Goal: Use online tool/utility: Utilize a website feature to perform a specific function

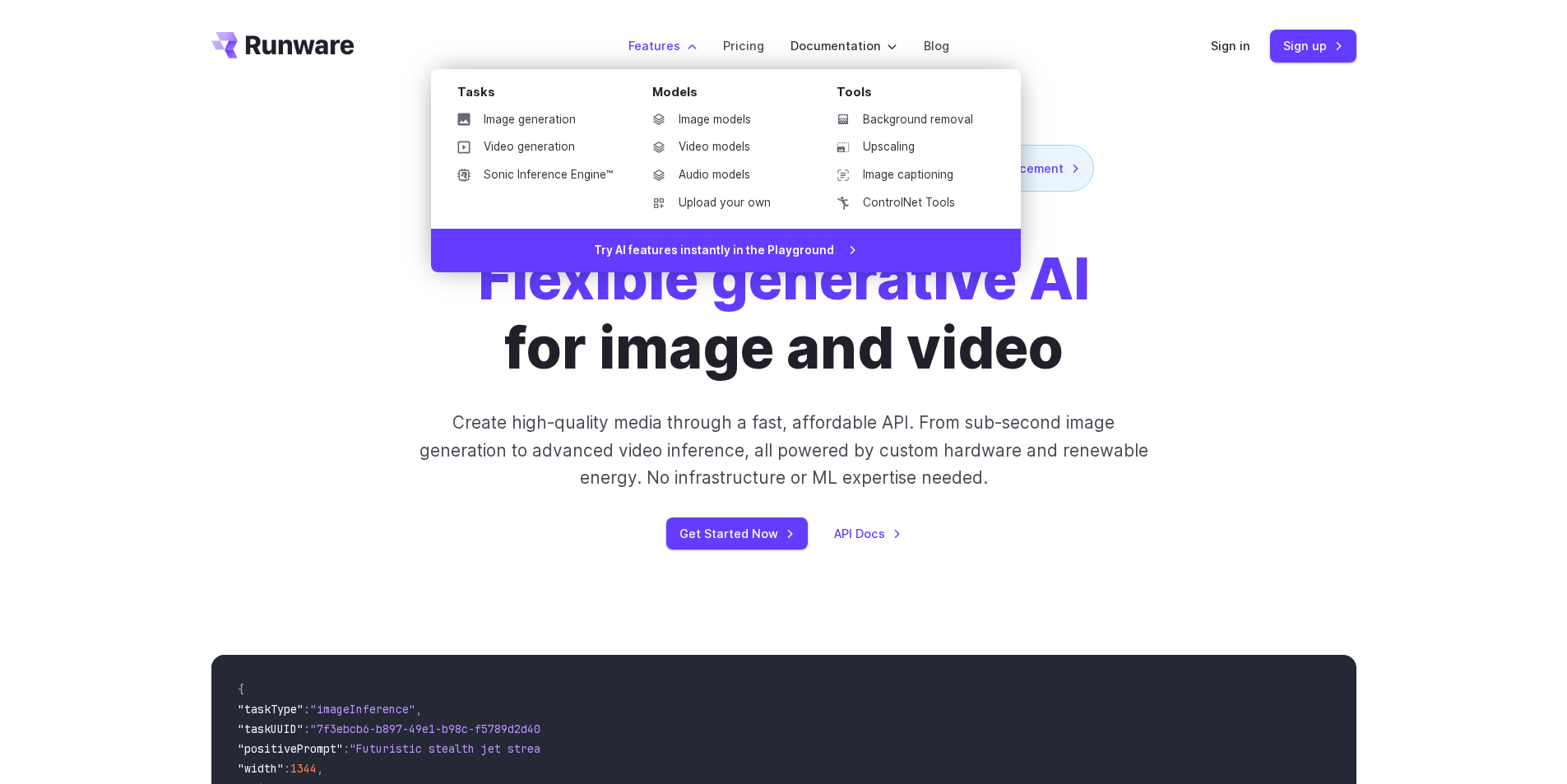
click at [679, 40] on label "Features" at bounding box center [663, 46] width 68 height 19
click at [568, 114] on link "Image generation" at bounding box center [535, 120] width 181 height 25
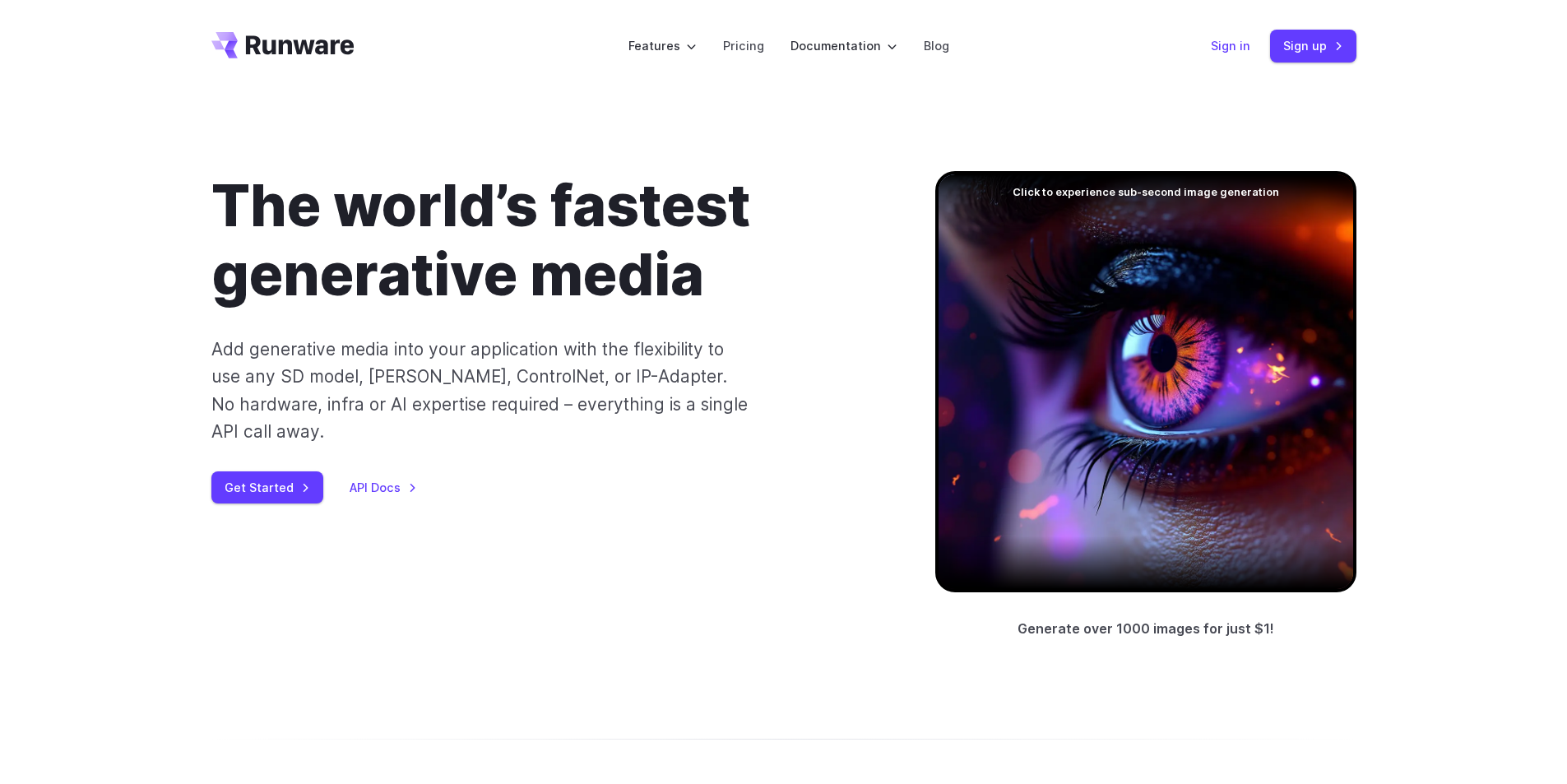
click at [1227, 45] on link "Sign in" at bounding box center [1231, 46] width 40 height 19
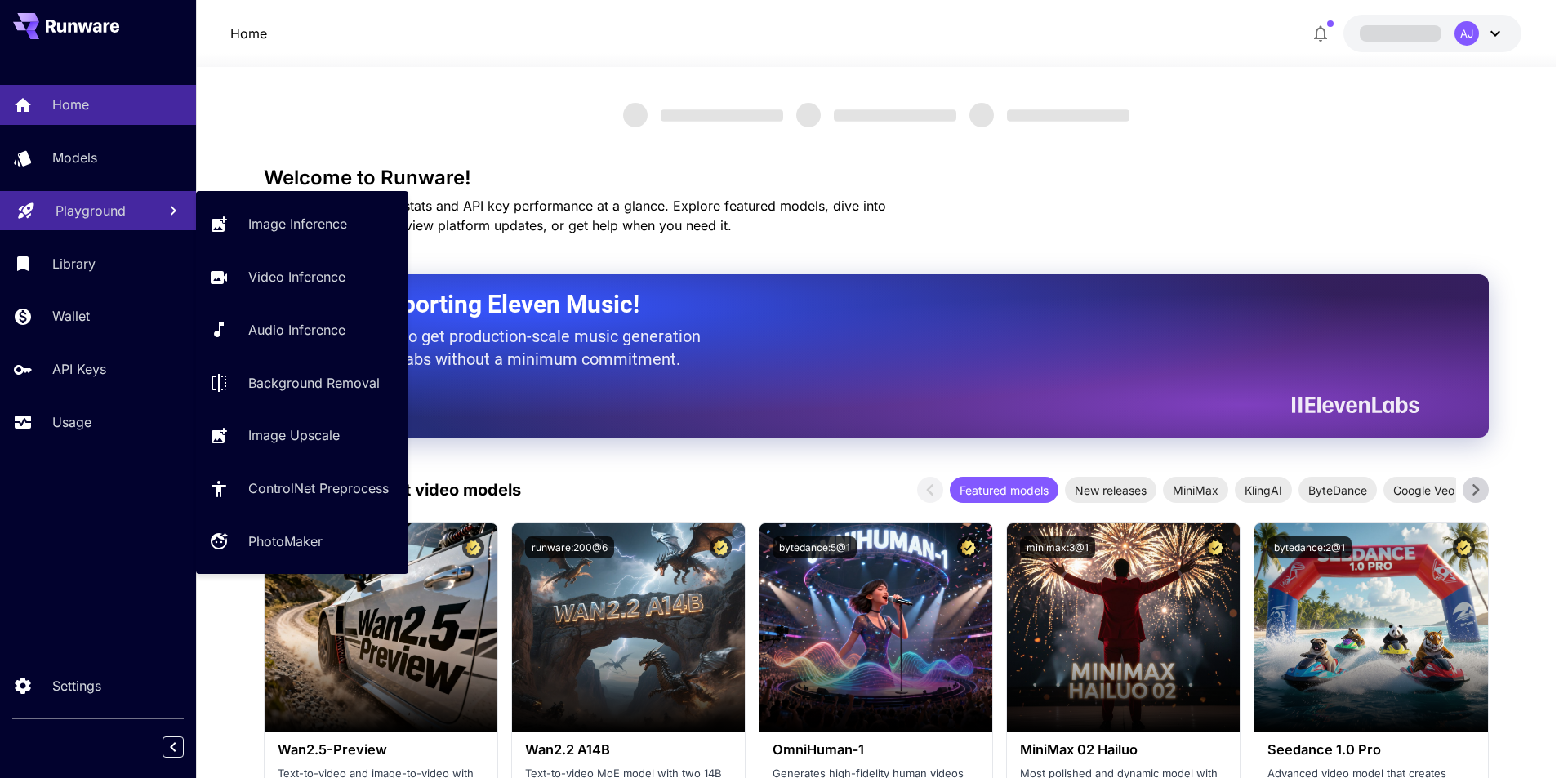
click at [119, 197] on link "Playground" at bounding box center [98, 211] width 196 height 40
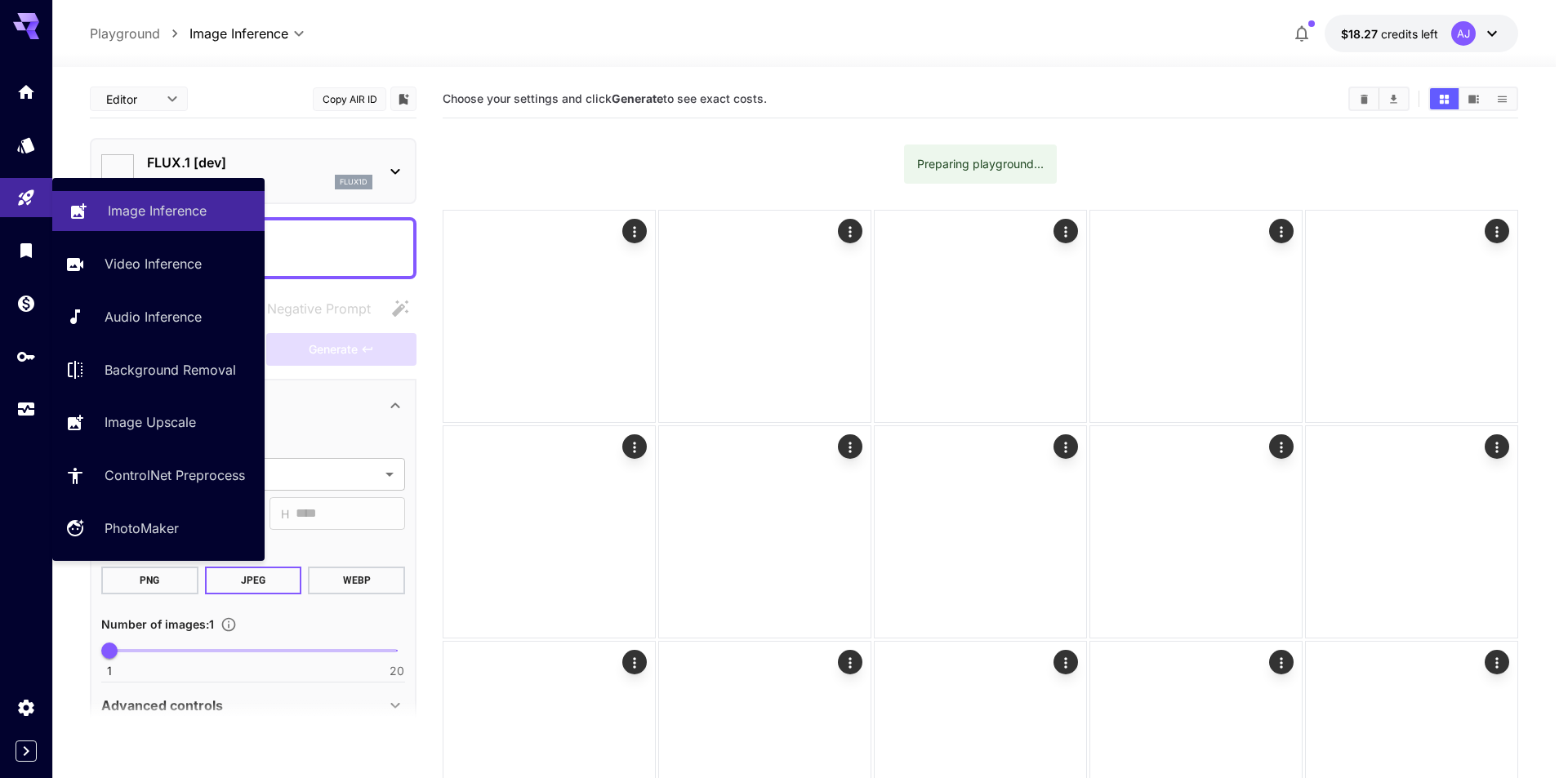
click at [291, 217] on div at bounding box center [253, 248] width 327 height 62
type input "**********"
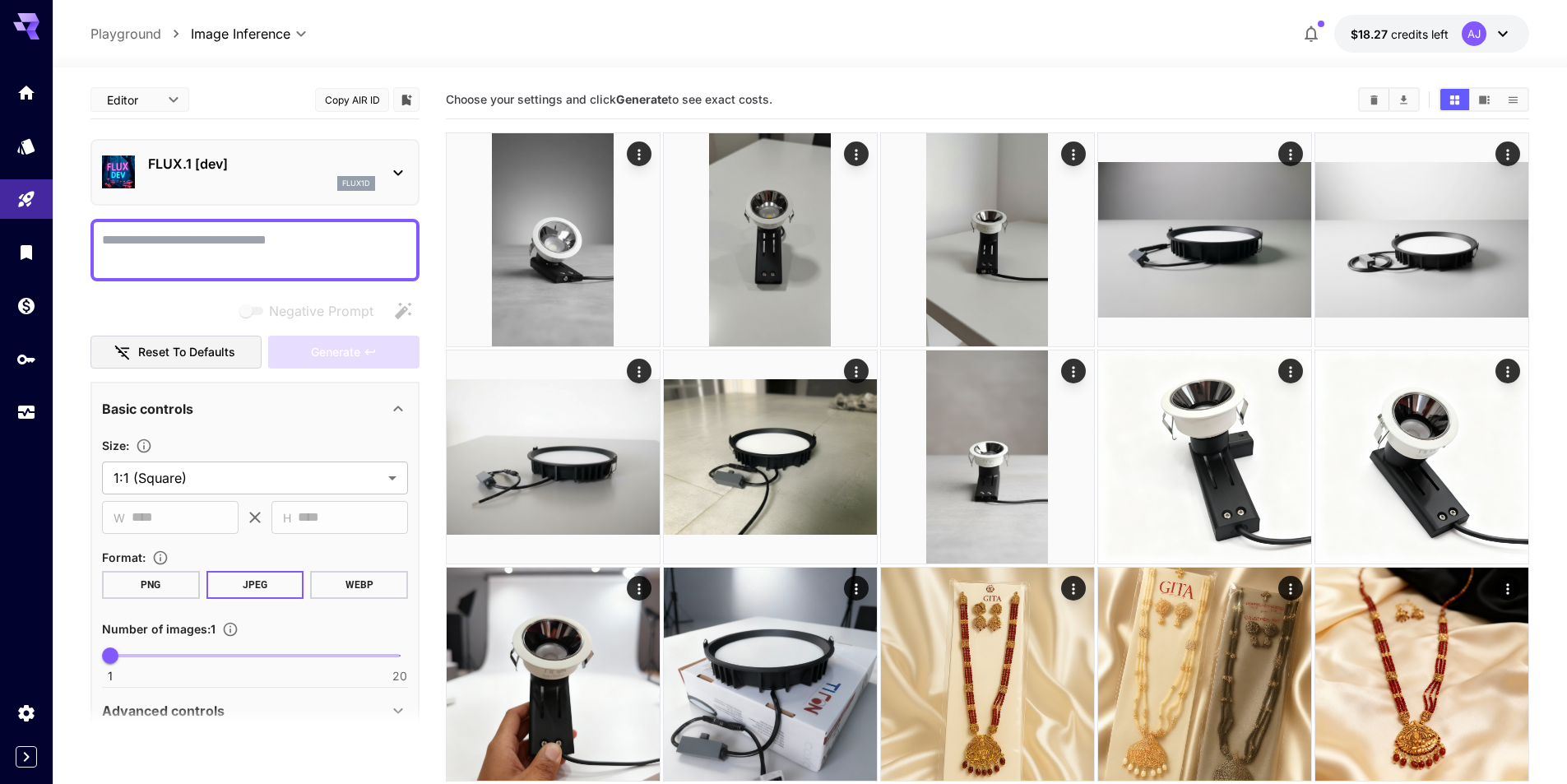
click at [254, 164] on p "FLUX.1 [dev]" at bounding box center [261, 163] width 227 height 20
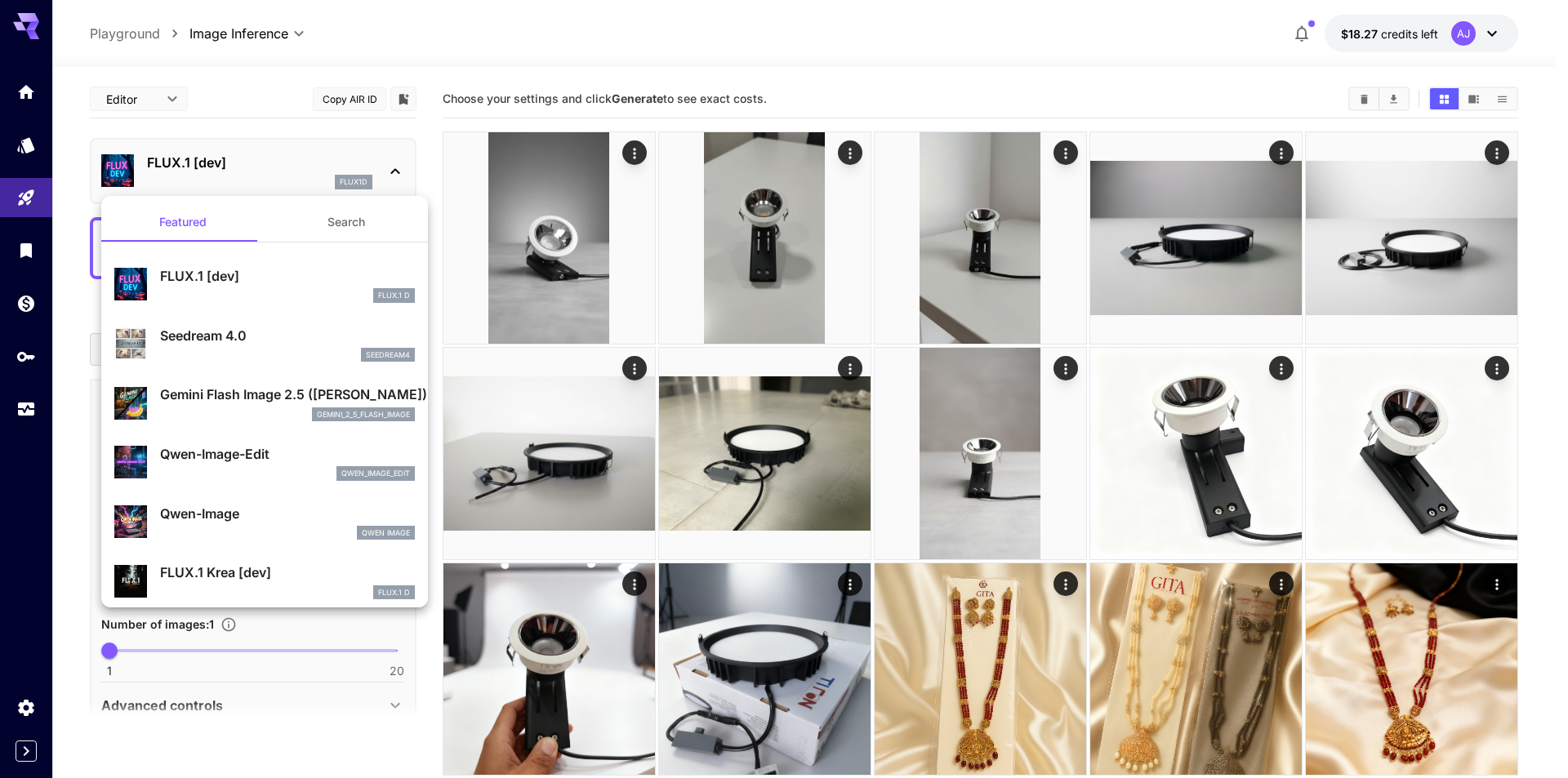
click at [251, 386] on p "Gemini Flash Image 2.5 ([PERSON_NAME])" at bounding box center [287, 394] width 255 height 20
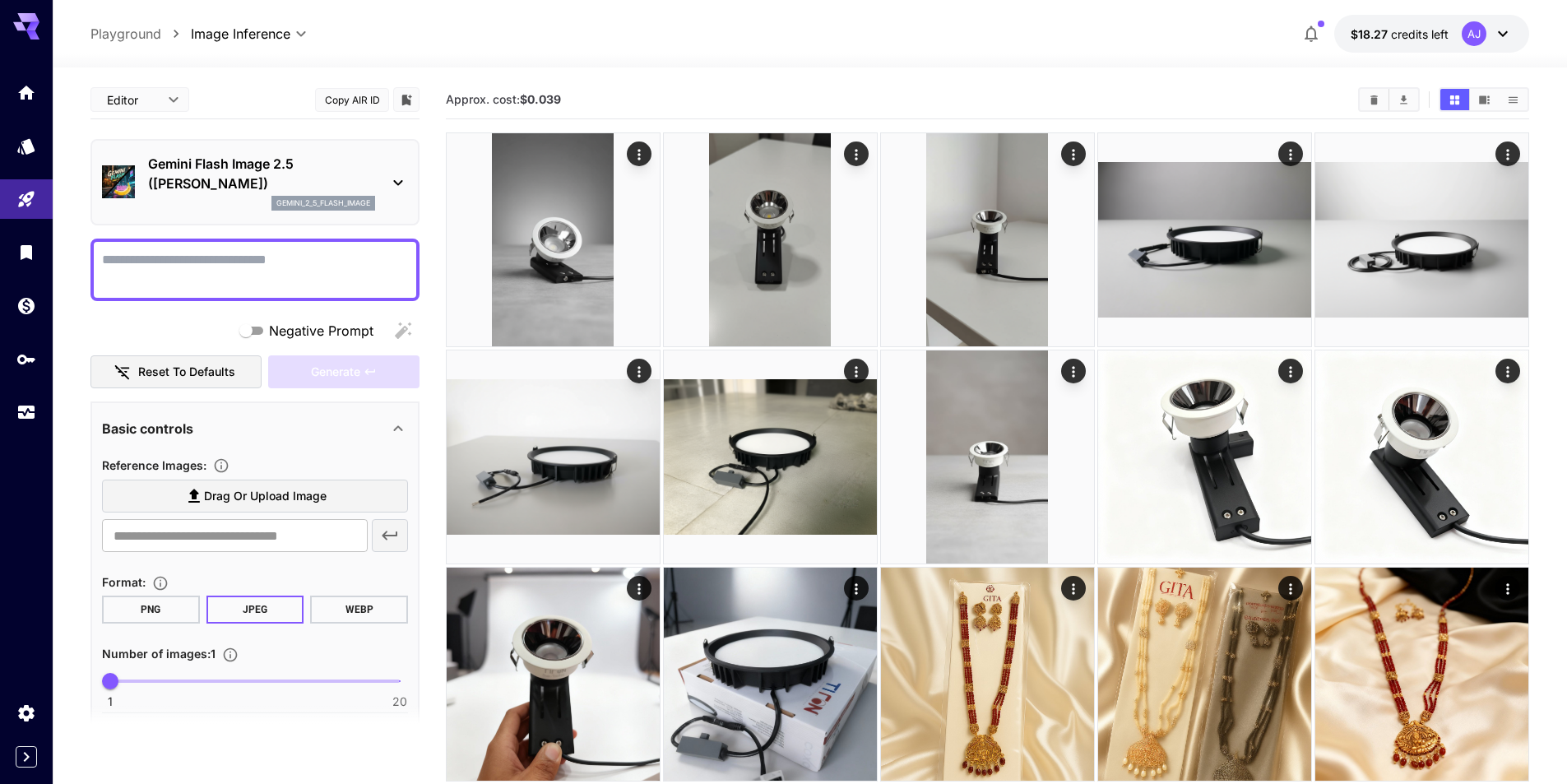
click at [288, 496] on span "Drag or upload image" at bounding box center [265, 496] width 123 height 21
click at [0, 0] on input "Drag or upload image" at bounding box center [0, 0] width 0 height 0
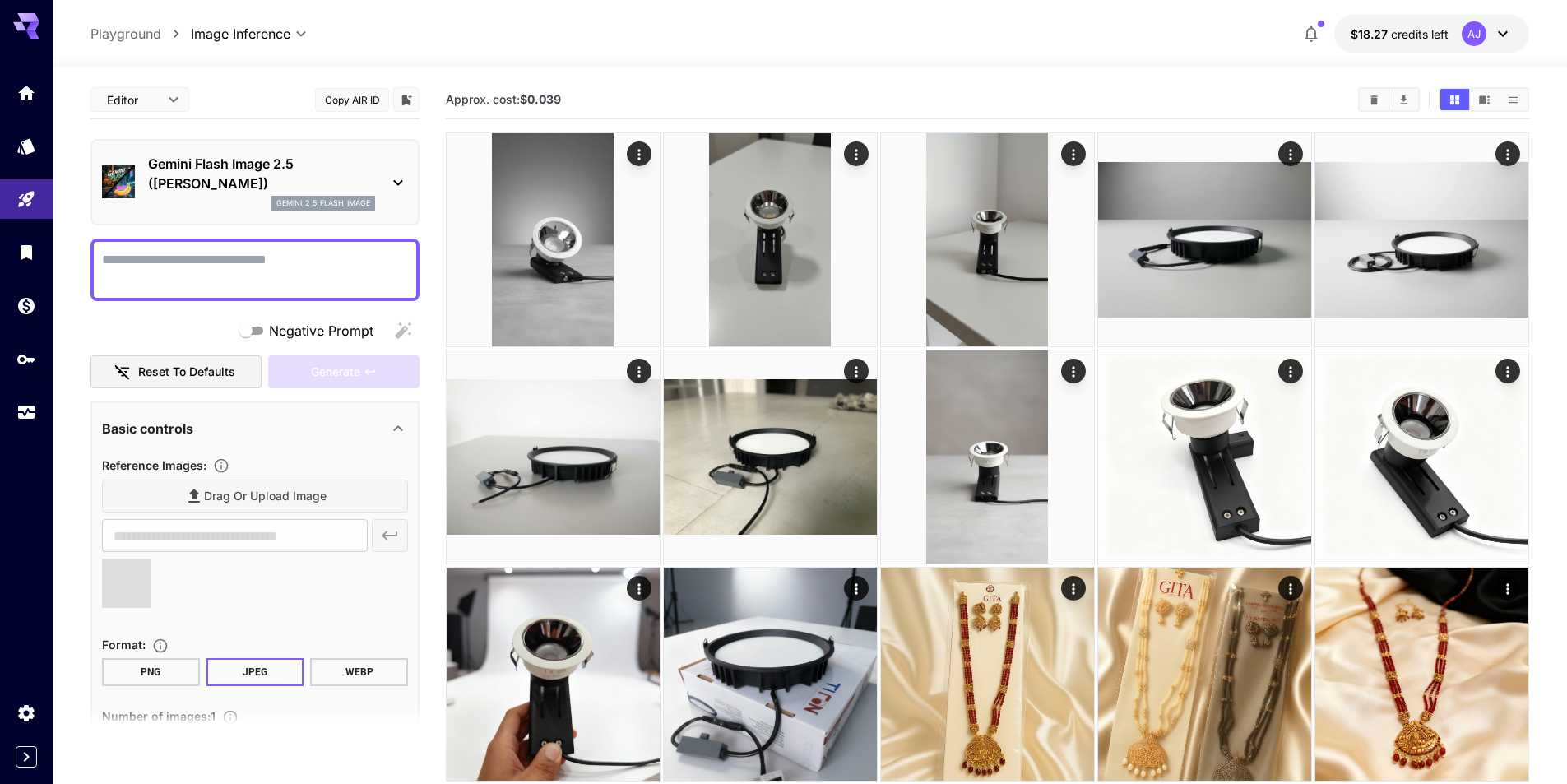
click at [188, 277] on textarea "Negative Prompt" at bounding box center [255, 270] width 306 height 40
type input "**********"
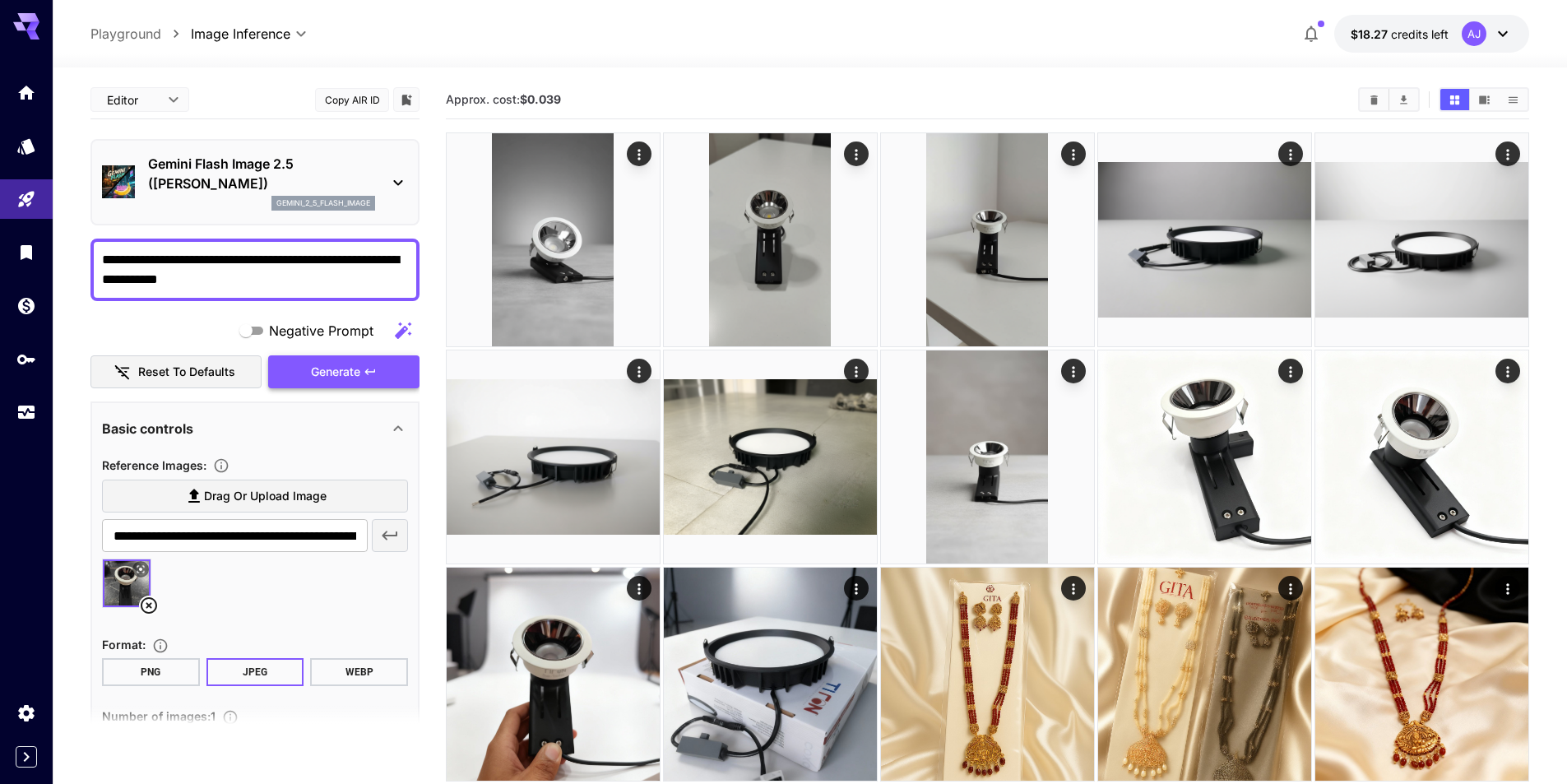
type textarea "**********"
click at [305, 365] on button "Generate" at bounding box center [343, 371] width 151 height 34
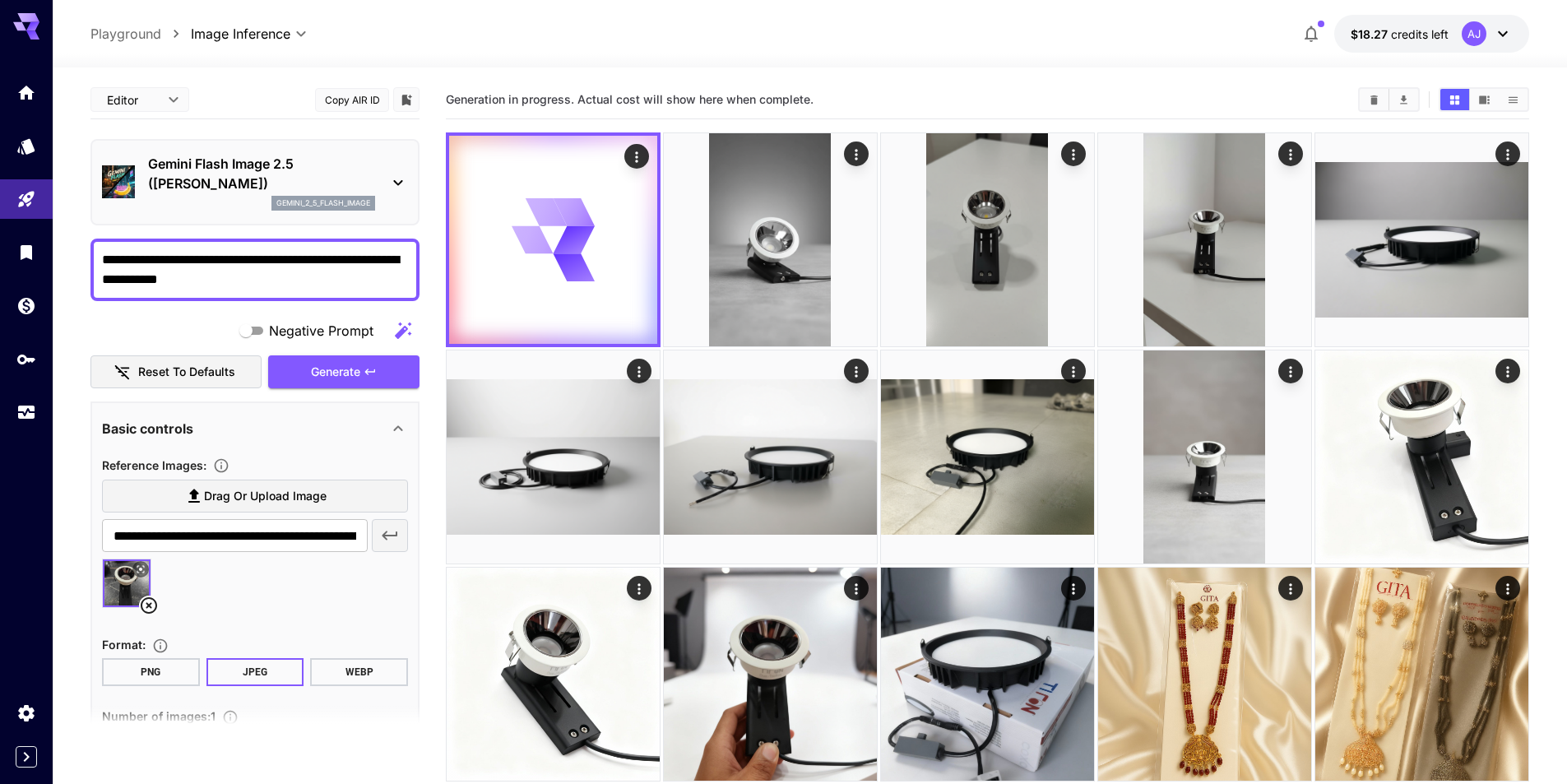
drag, startPoint x: 279, startPoint y: 280, endPoint x: 62, endPoint y: 245, distance: 219.8
click at [62, 245] on section "**********" at bounding box center [809, 557] width 1514 height 980
click at [67, 256] on section "**********" at bounding box center [809, 557] width 1514 height 980
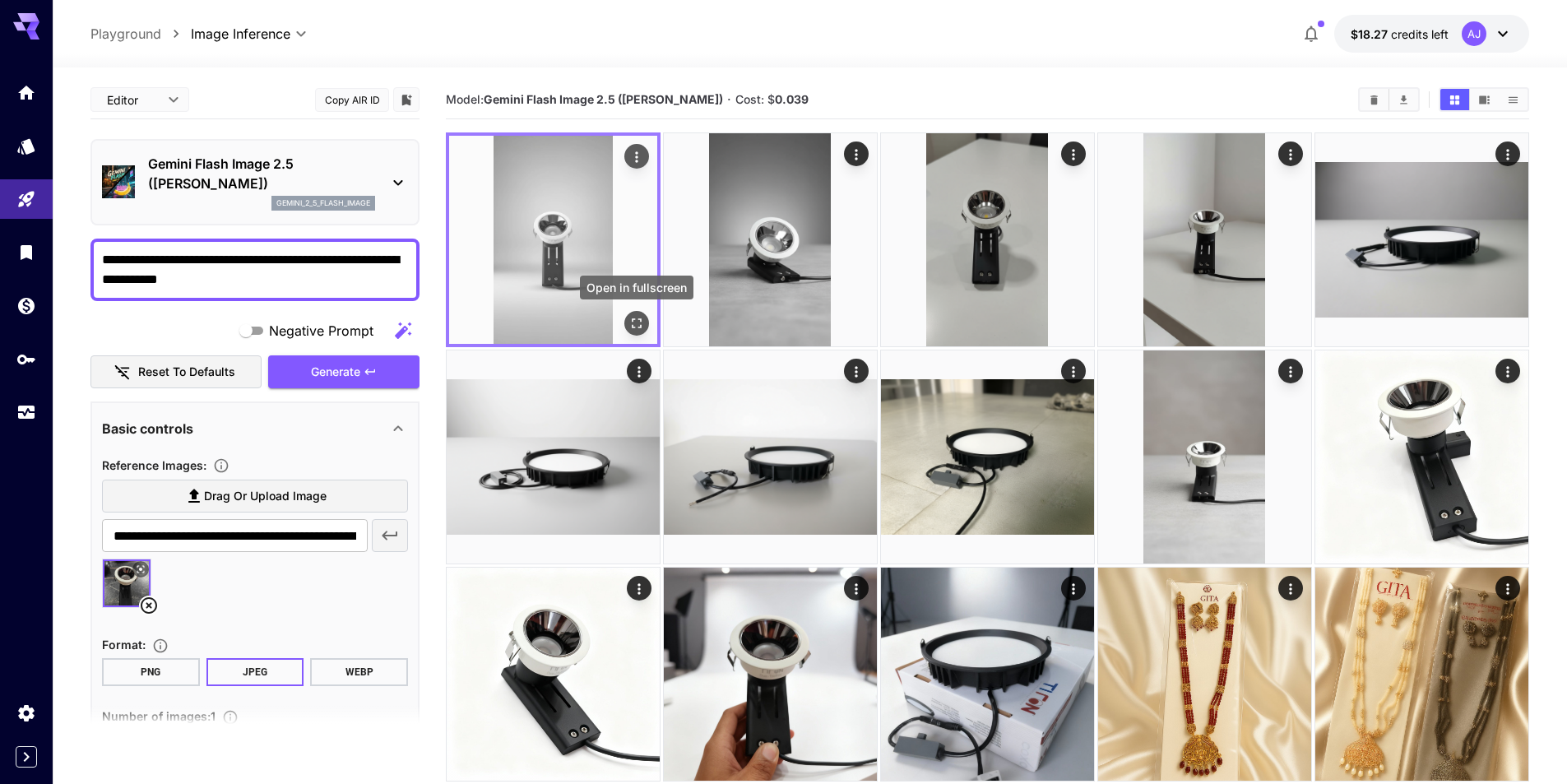
click at [642, 319] on icon "Open in fullscreen" at bounding box center [637, 323] width 16 height 16
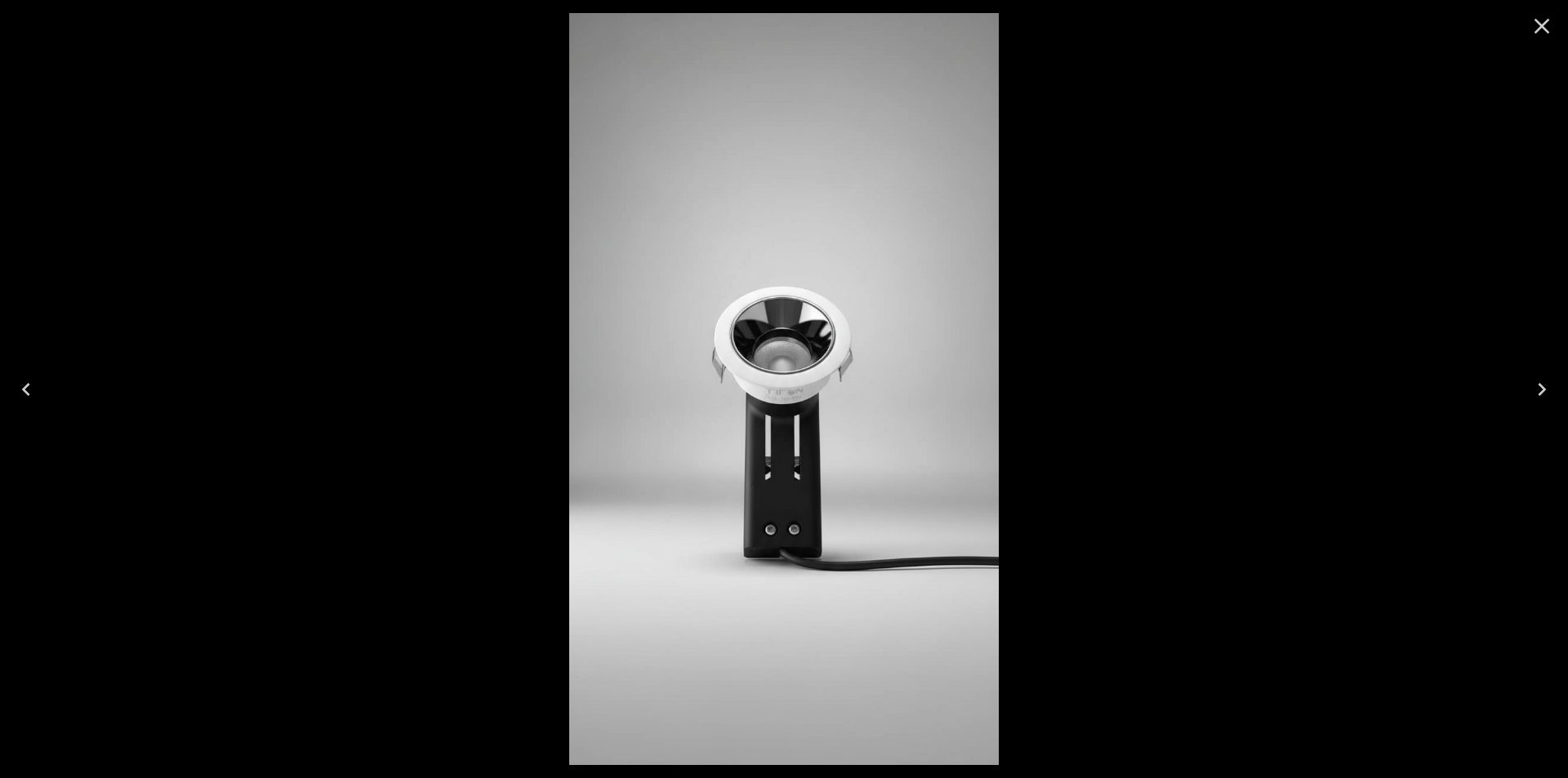
click at [1138, 655] on div at bounding box center [784, 389] width 1568 height 778
click at [1536, 27] on icon "Close" at bounding box center [1541, 26] width 26 height 26
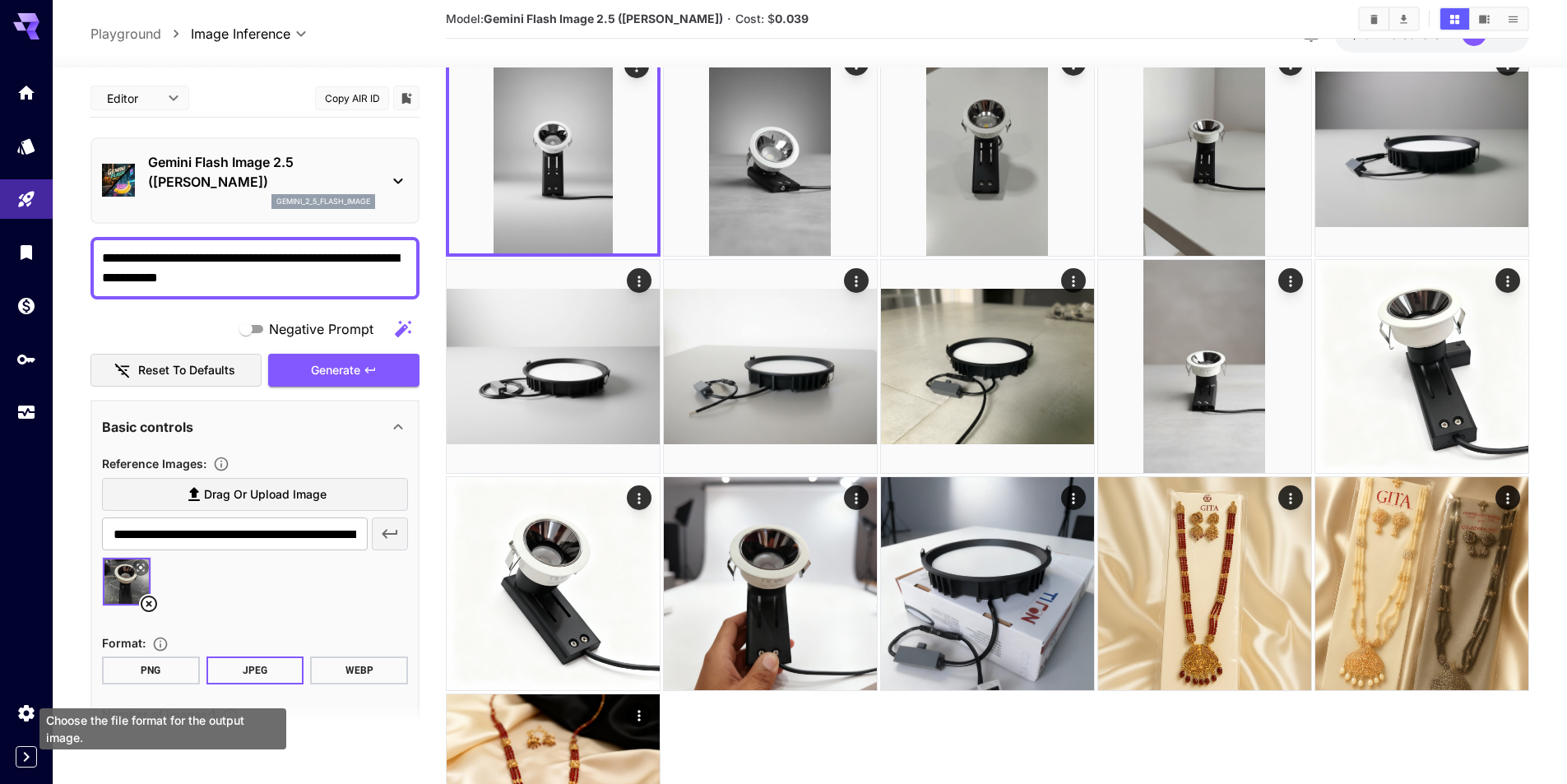
scroll to position [164, 0]
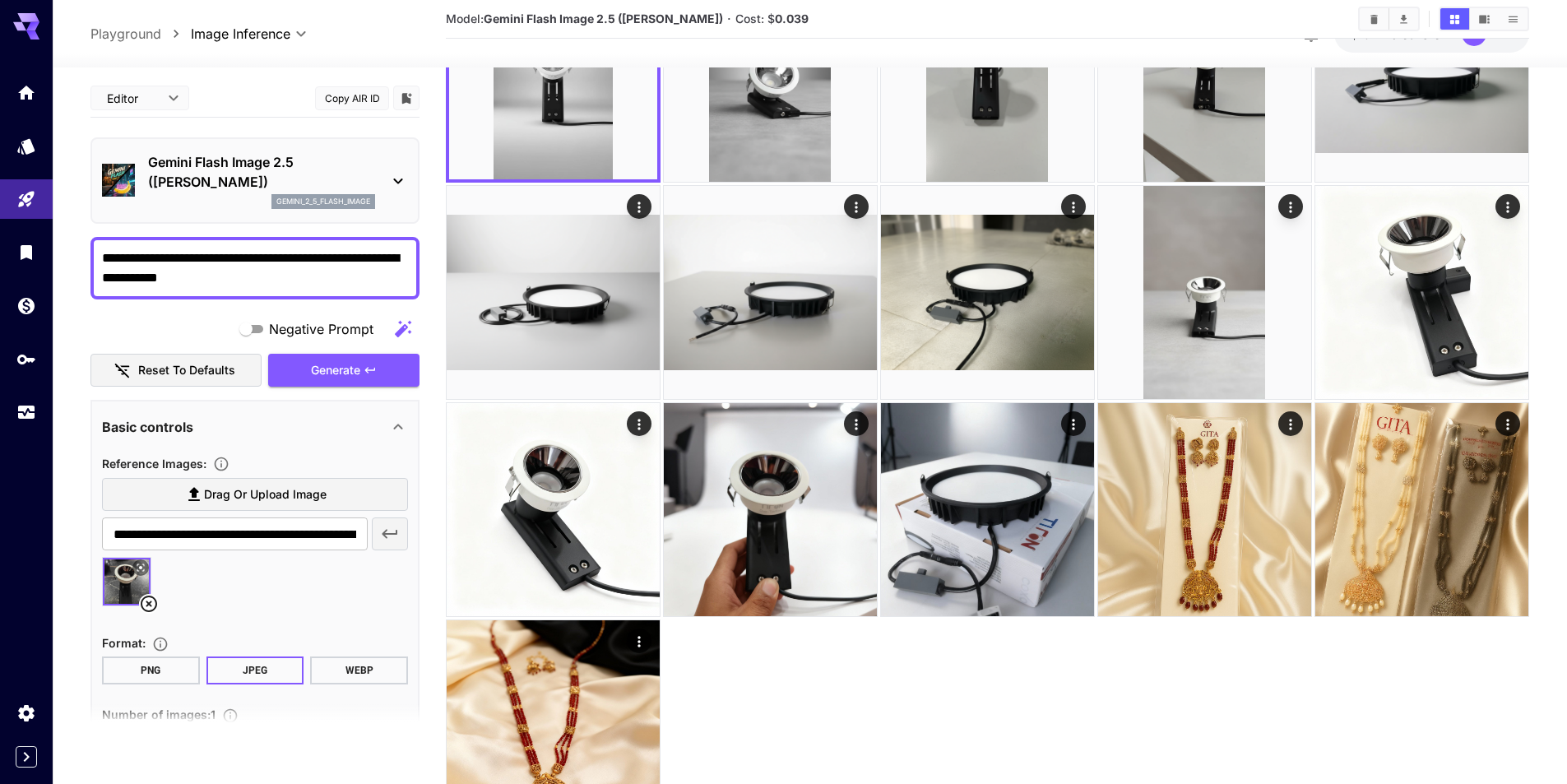
click at [62, 616] on section "**********" at bounding box center [809, 393] width 1514 height 980
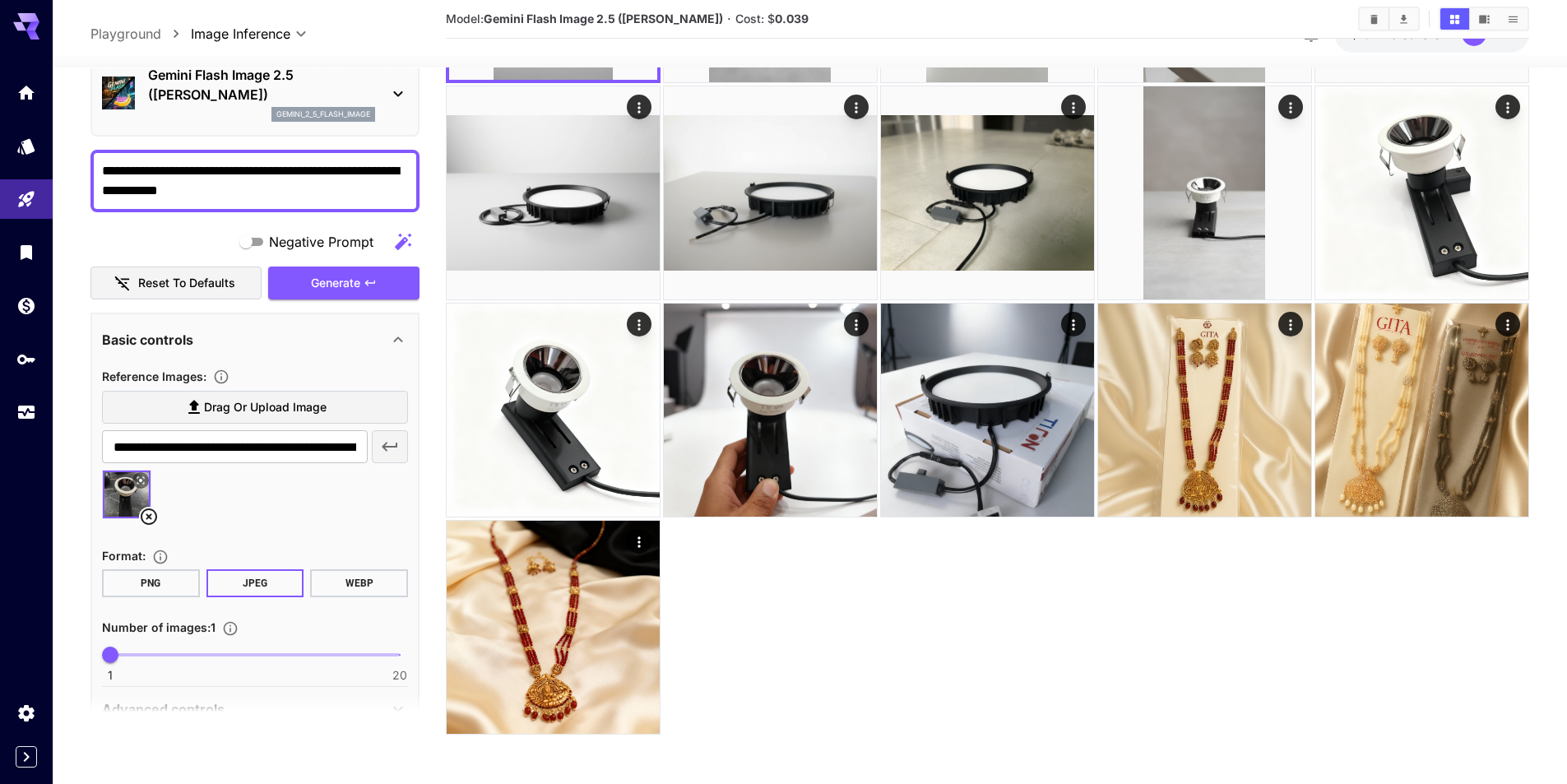
scroll to position [162, 0]
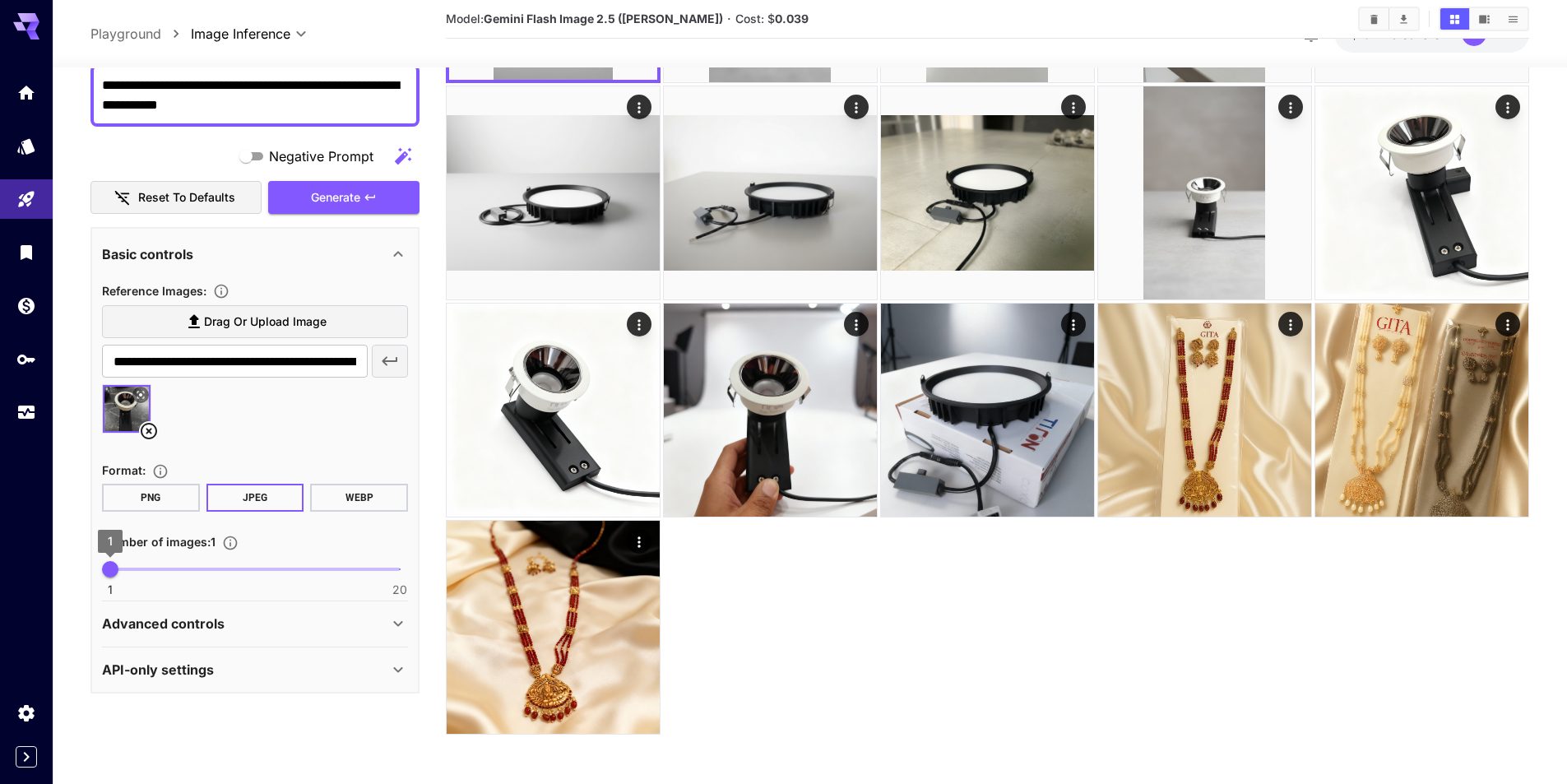
type input "*"
drag, startPoint x: 125, startPoint y: 570, endPoint x: 142, endPoint y: 570, distance: 17.0
click at [142, 570] on span "3" at bounding box center [140, 569] width 16 height 16
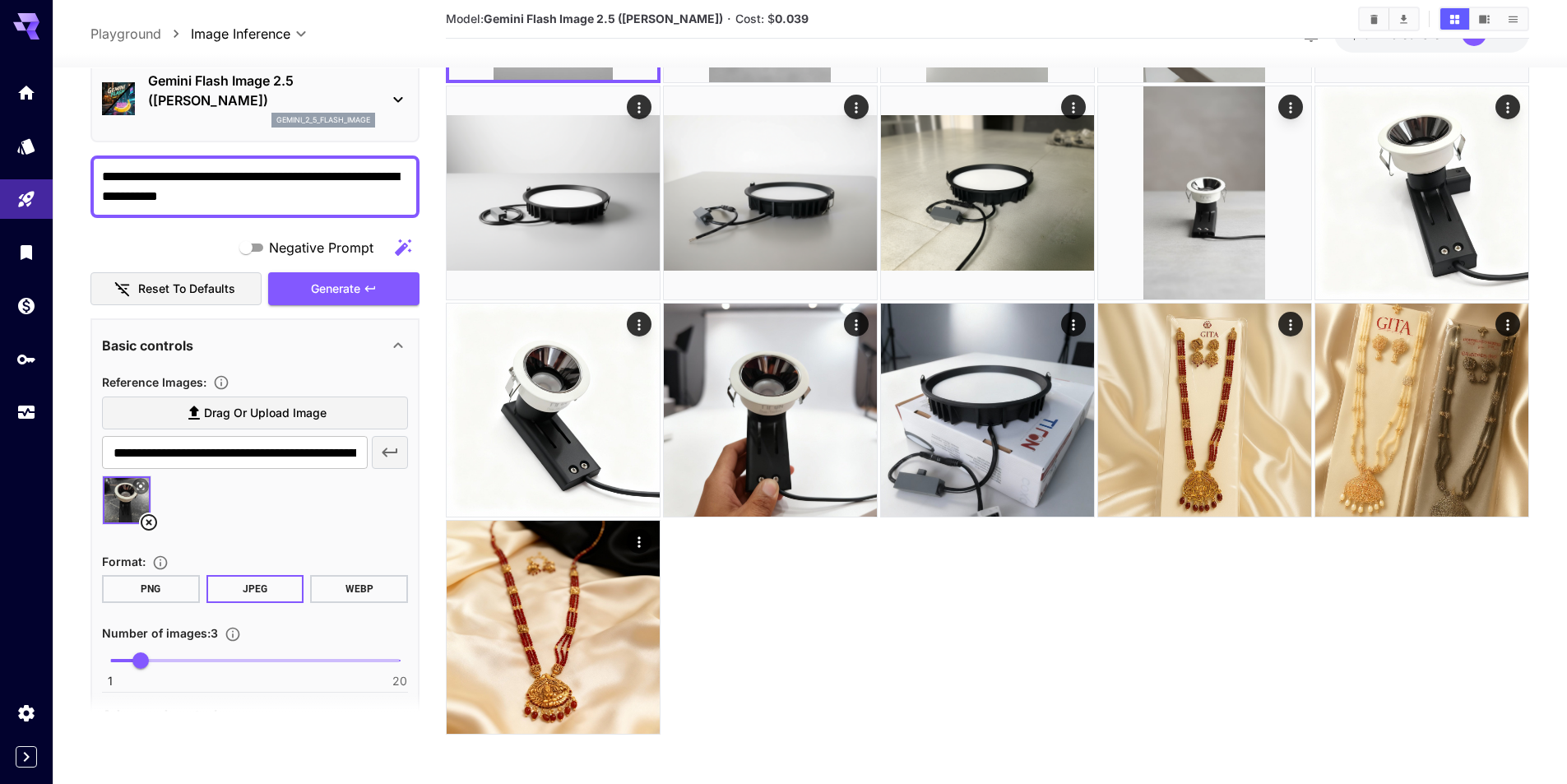
scroll to position [0, 0]
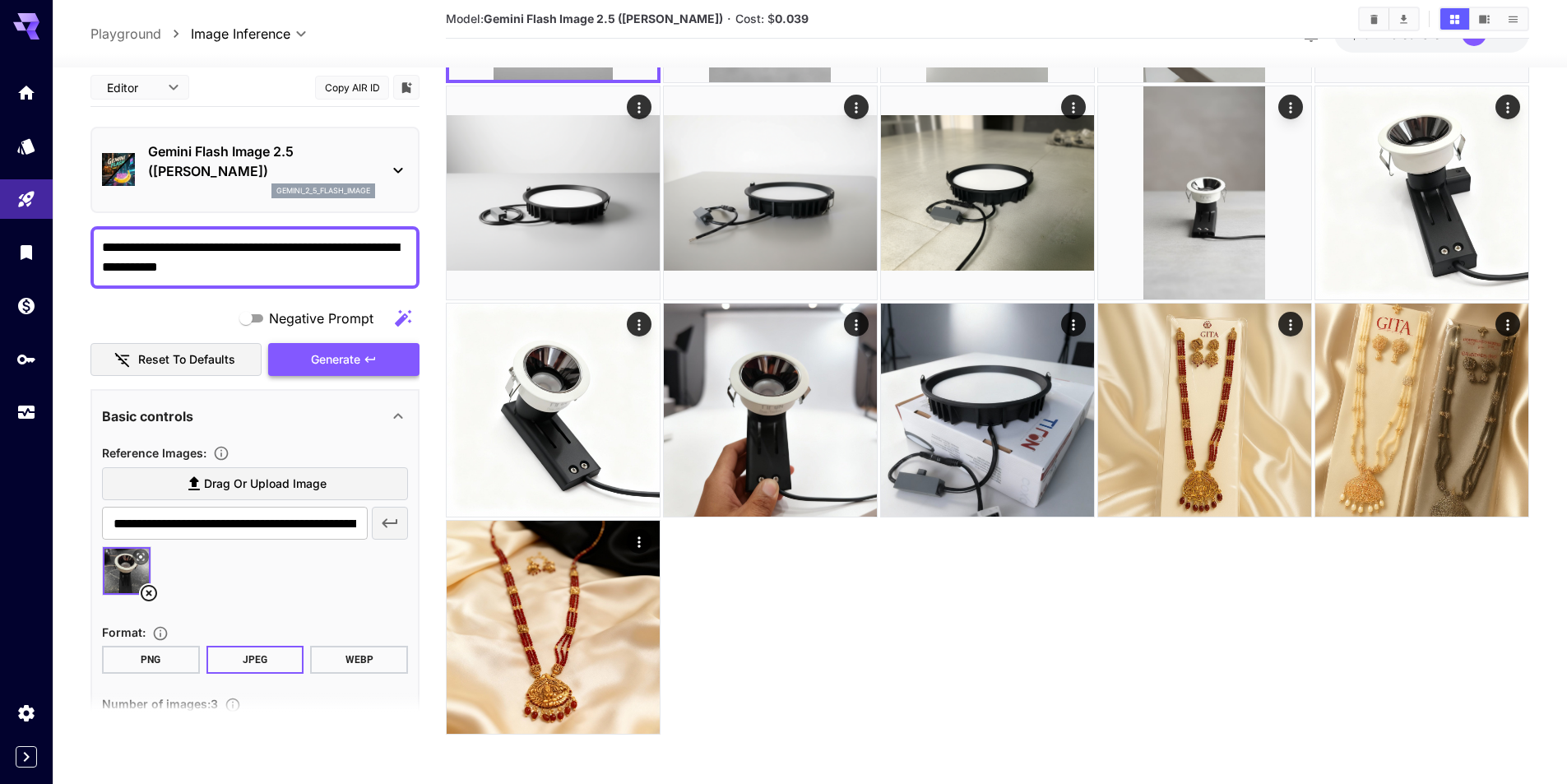
click at [352, 346] on button "Generate" at bounding box center [343, 359] width 151 height 34
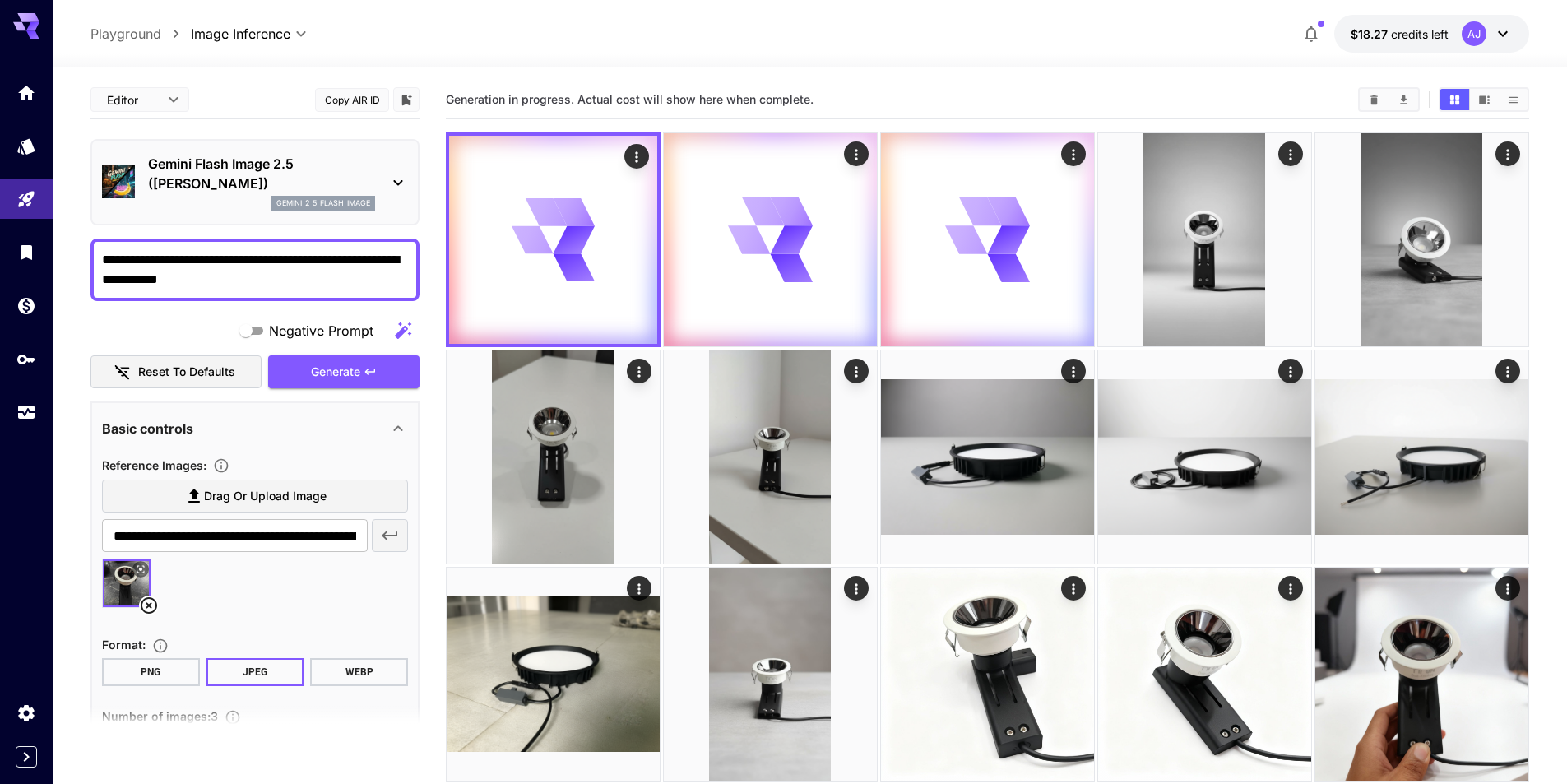
click at [358, 500] on label "Drag or upload image" at bounding box center [255, 496] width 306 height 34
click at [0, 0] on input "Drag or upload image" at bounding box center [0, 0] width 0 height 0
type input "**********"
click at [147, 597] on icon at bounding box center [149, 605] width 20 height 20
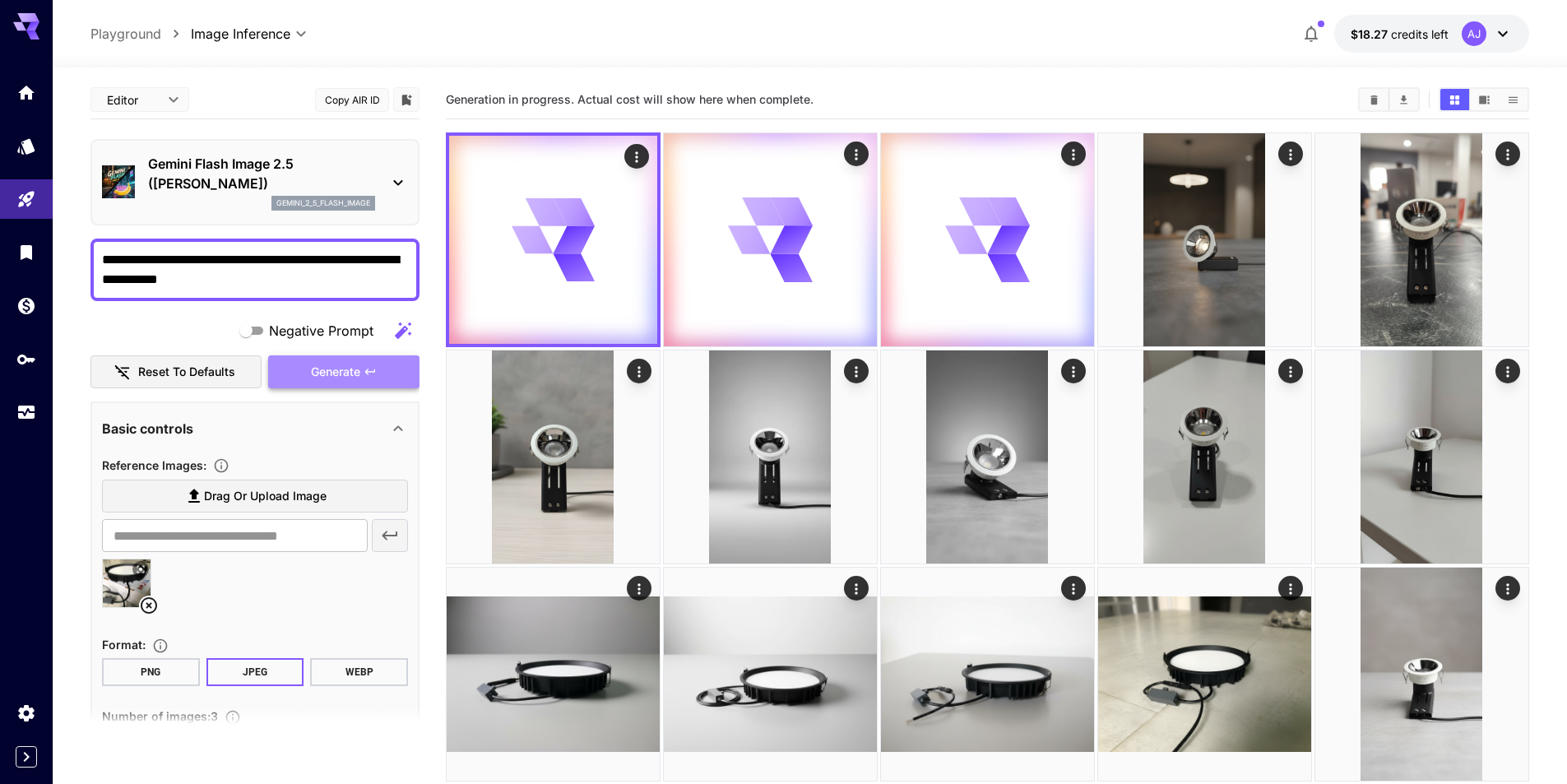
click at [384, 367] on button "Generate" at bounding box center [343, 371] width 151 height 34
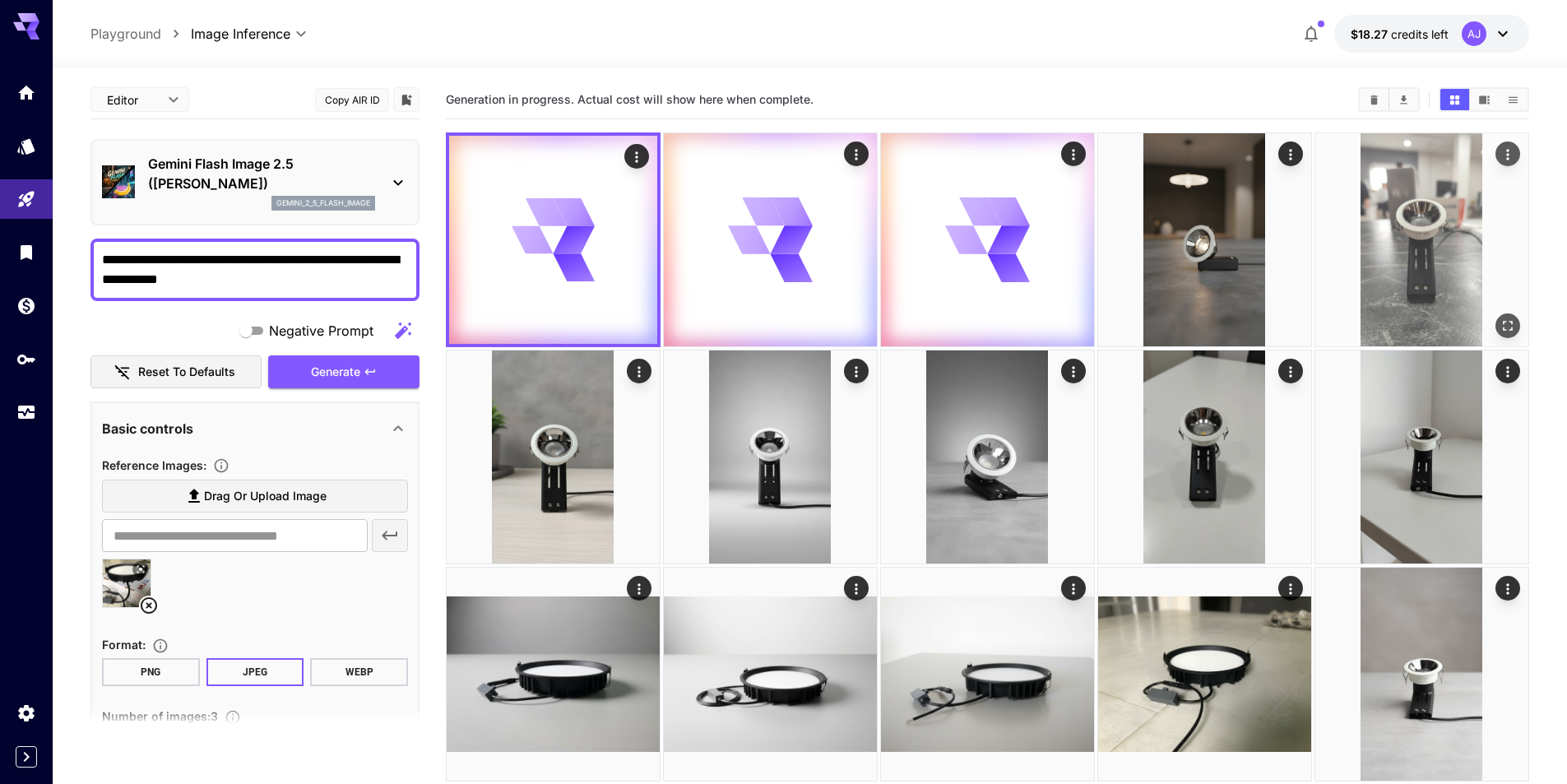
click at [1387, 268] on img at bounding box center [1422, 239] width 213 height 213
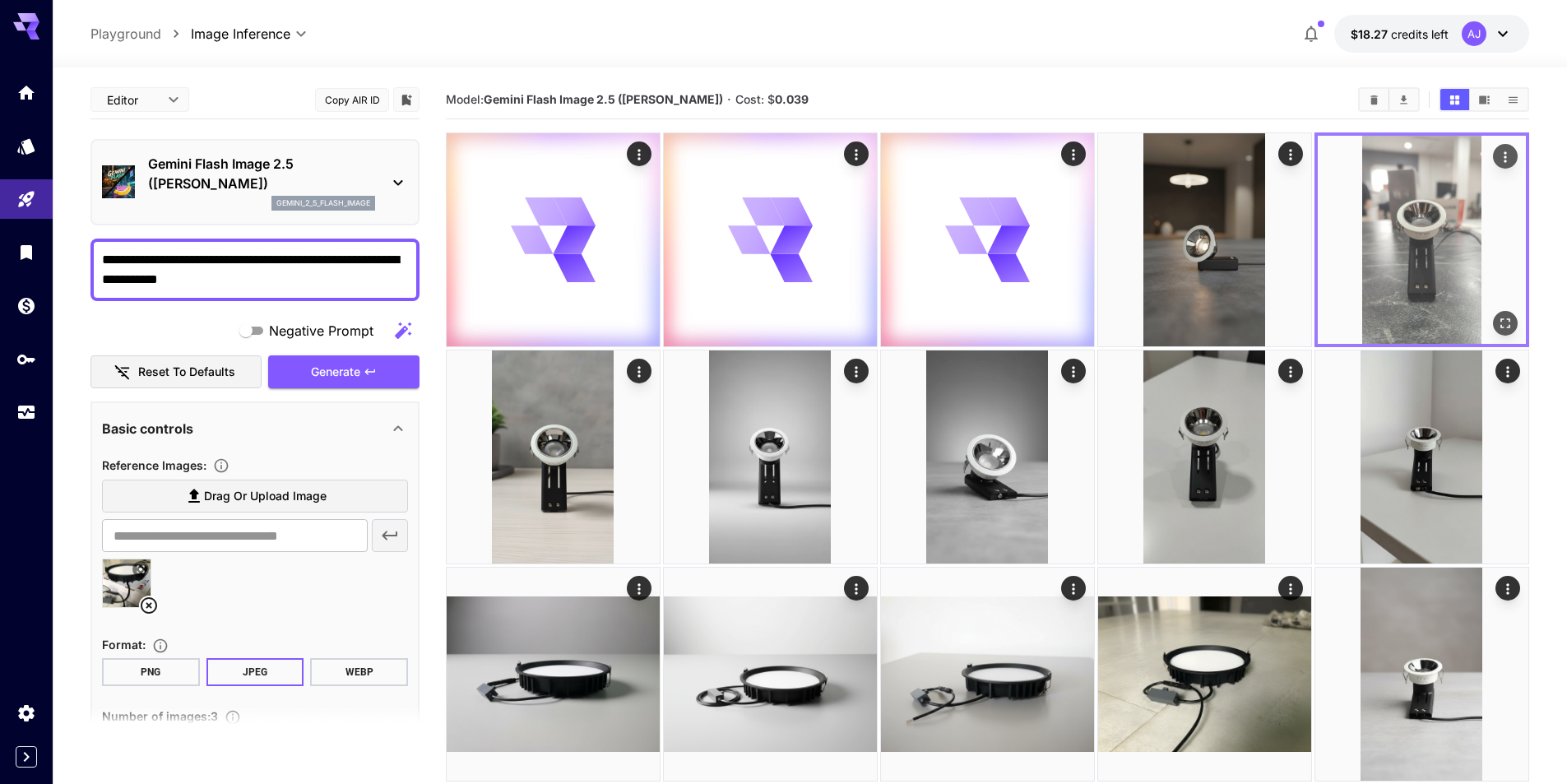
click at [1501, 319] on icon "Open in fullscreen" at bounding box center [1505, 323] width 10 height 9
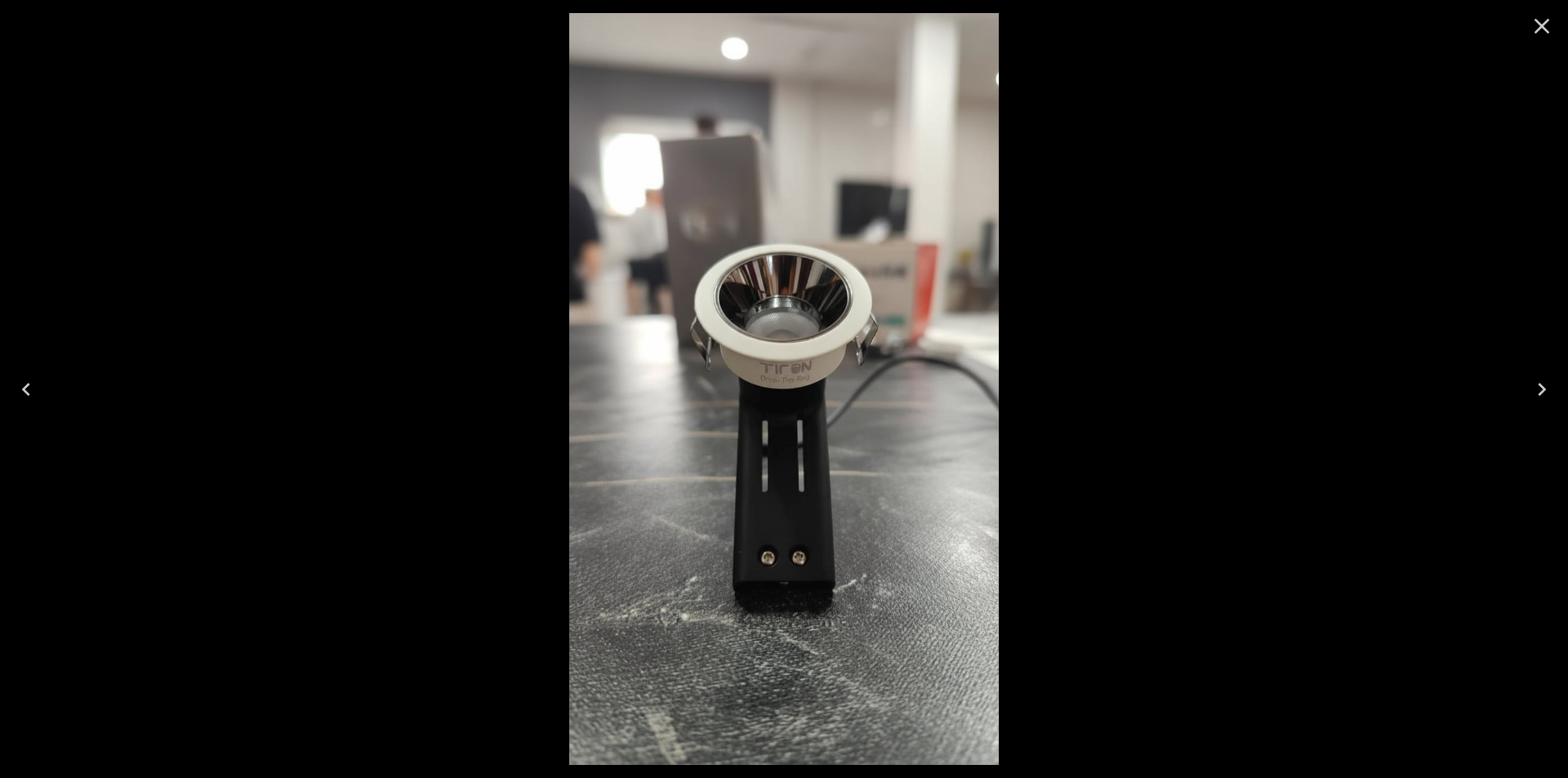
click at [1149, 581] on div at bounding box center [784, 389] width 1568 height 778
click at [1535, 33] on icon "Close" at bounding box center [1542, 27] width 15 height 15
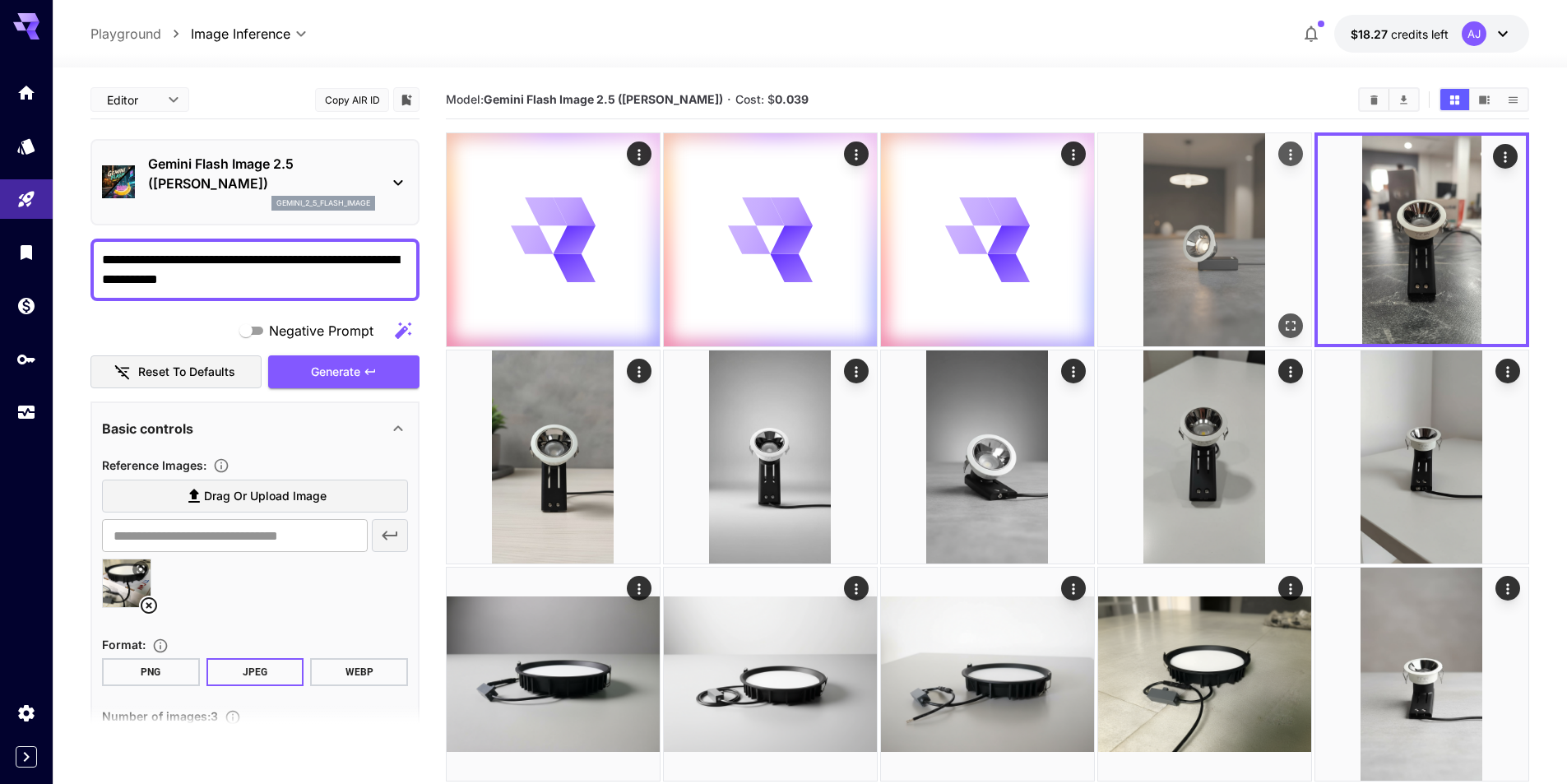
click at [1242, 240] on img at bounding box center [1205, 239] width 213 height 213
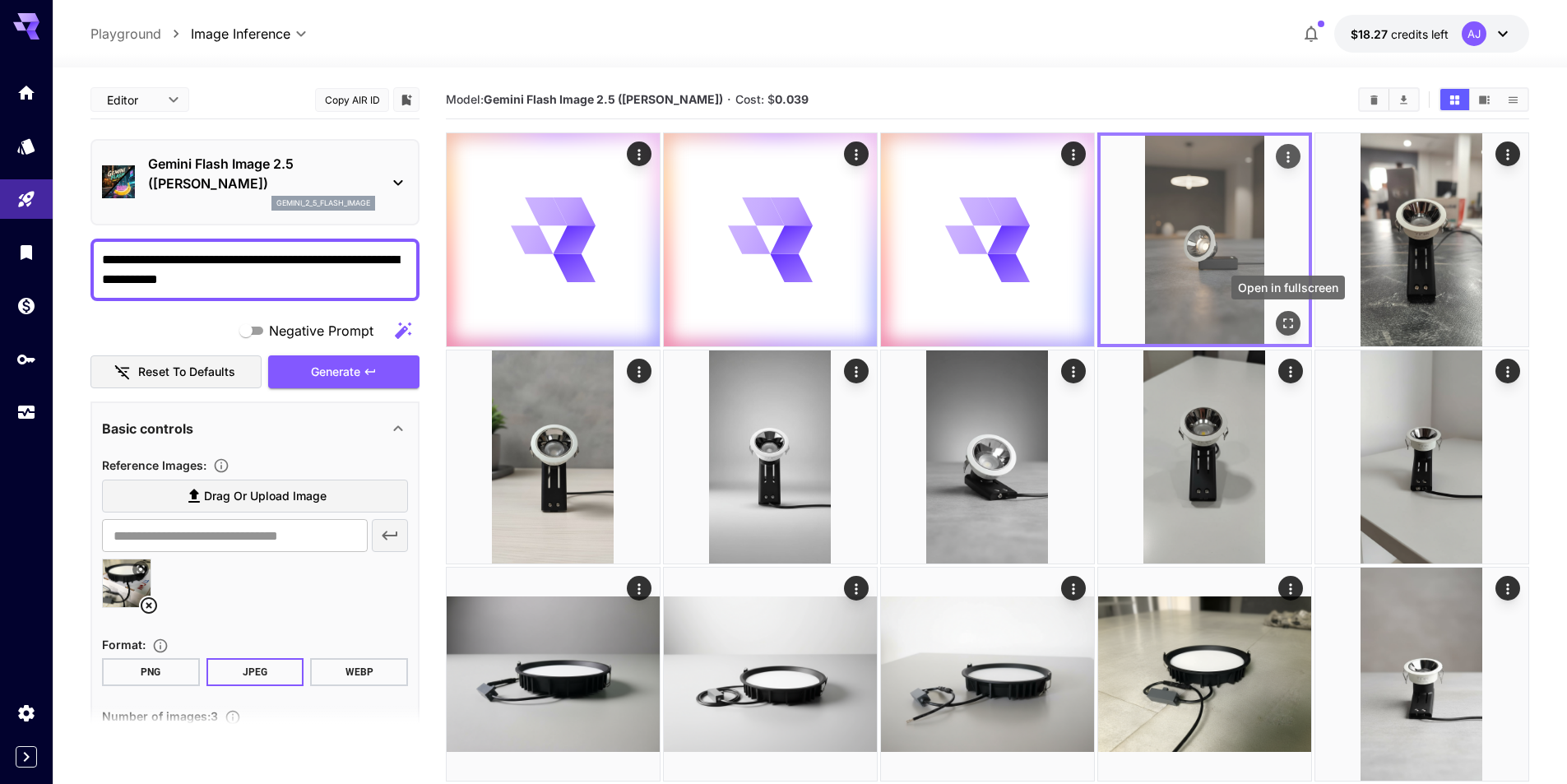
click at [1291, 326] on icon "Open in fullscreen" at bounding box center [1288, 323] width 16 height 16
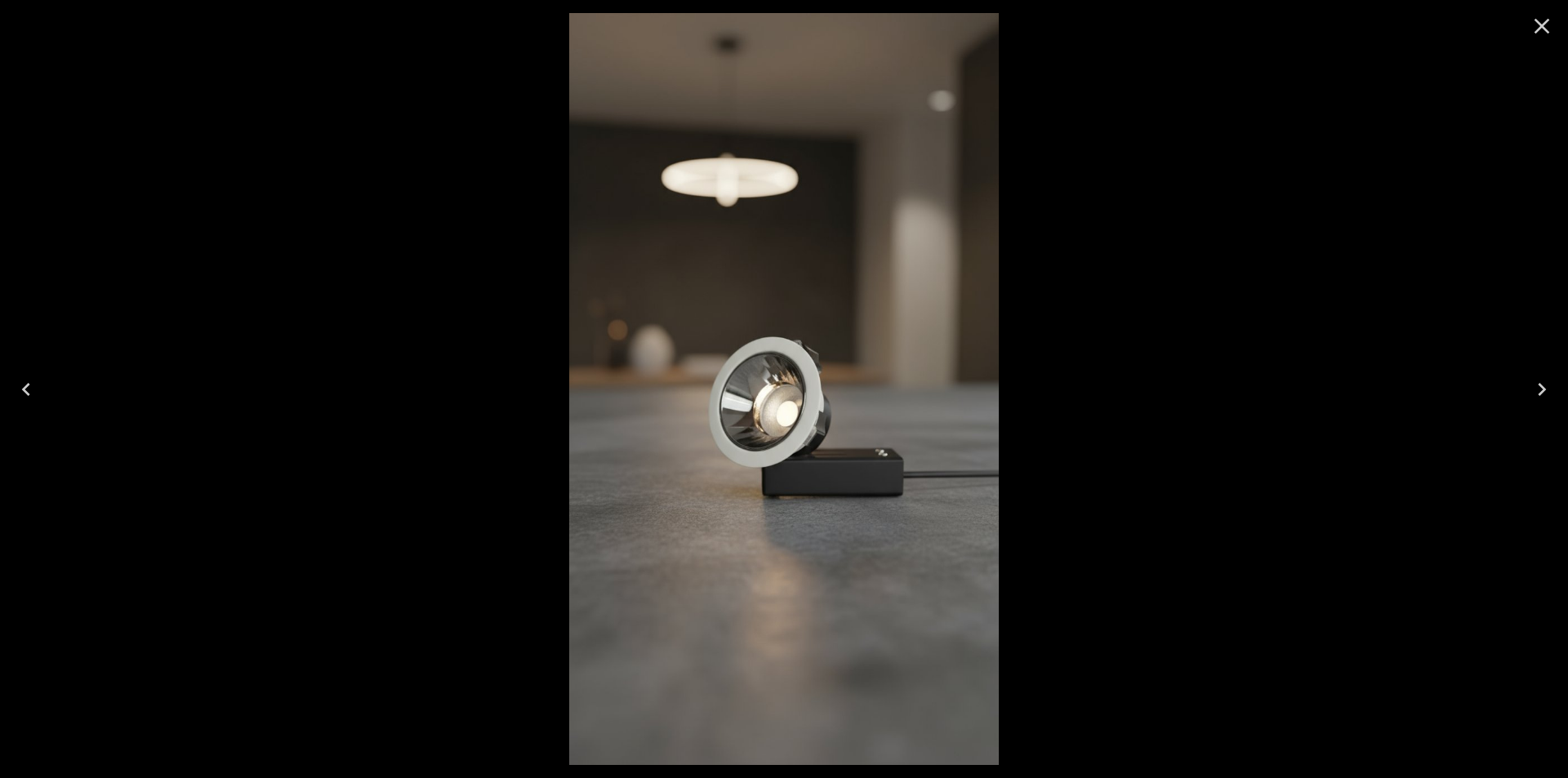
click at [1542, 31] on icon "Close" at bounding box center [1541, 26] width 26 height 26
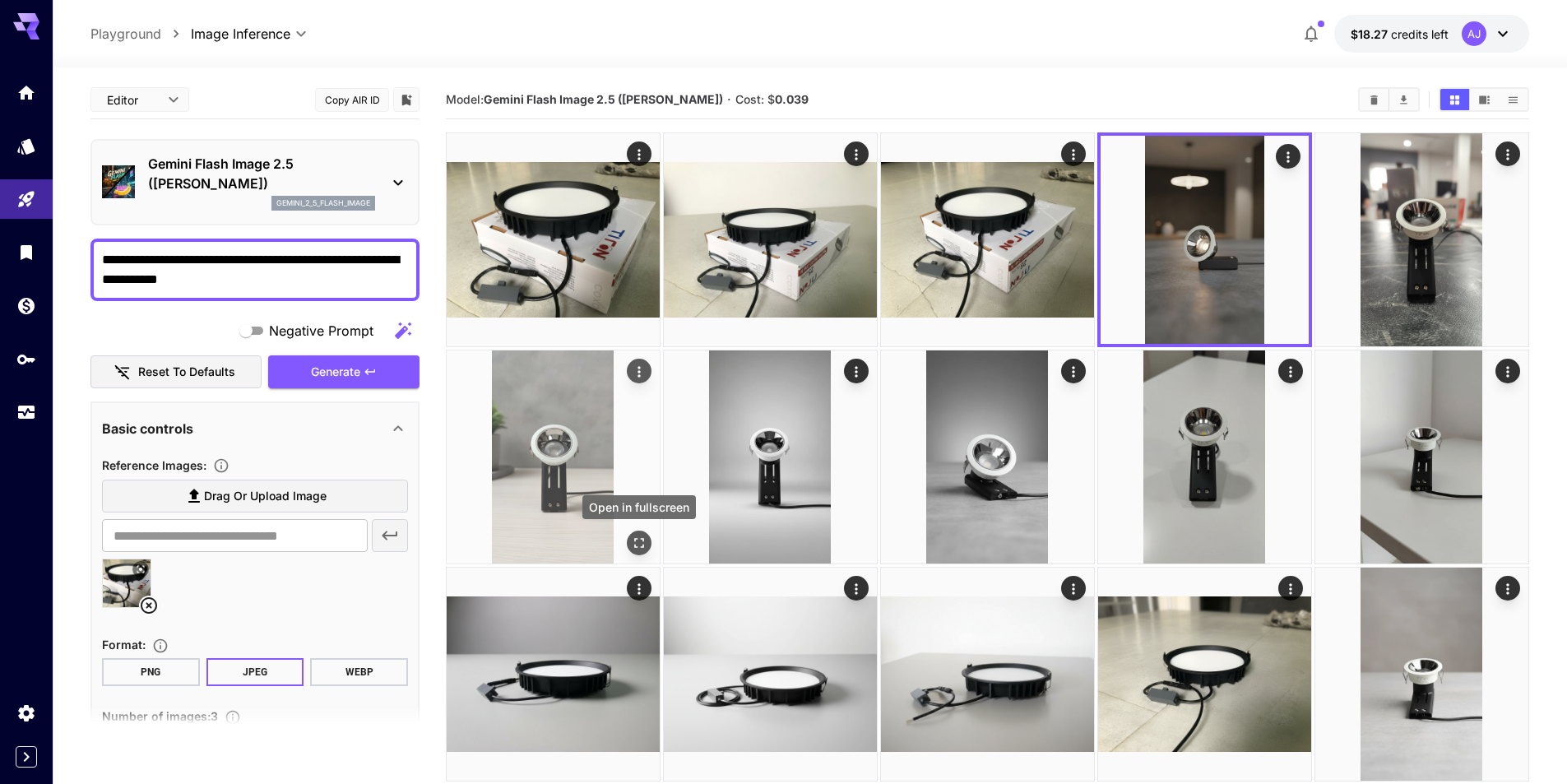
click at [638, 538] on icon "Open in fullscreen" at bounding box center [638, 542] width 10 height 9
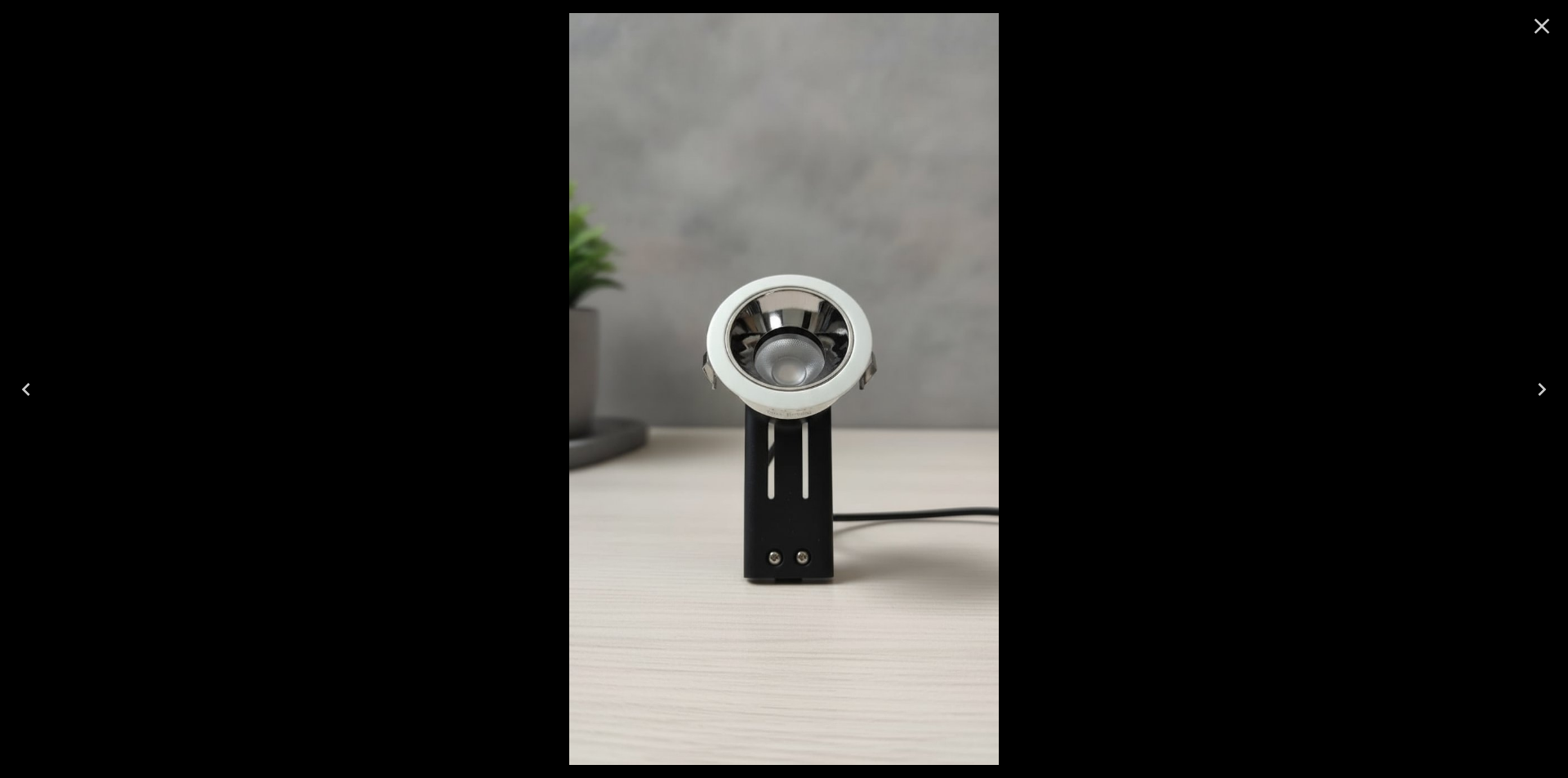
click at [1539, 21] on icon "Close" at bounding box center [1541, 26] width 26 height 26
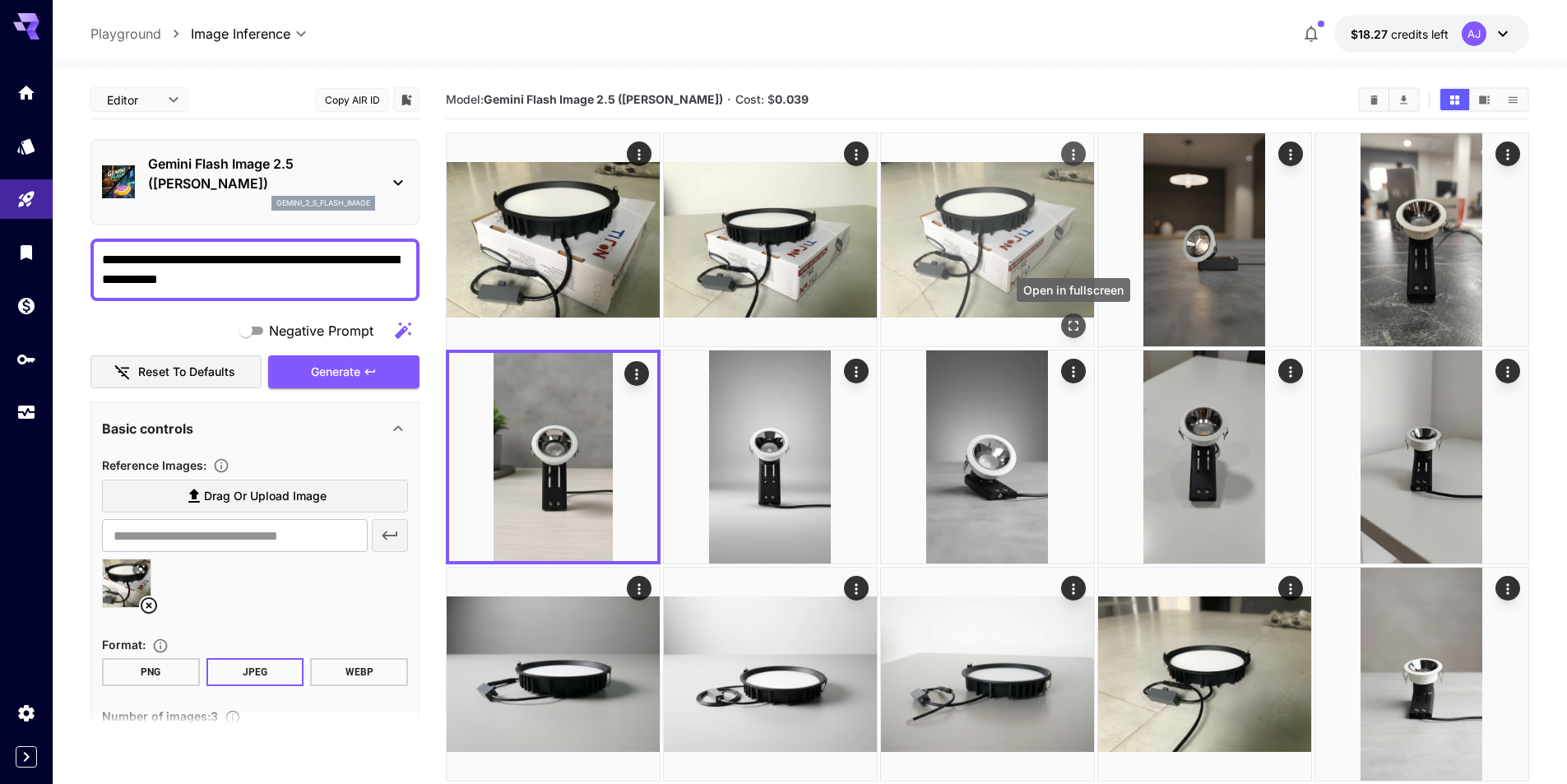
click at [1074, 326] on icon "Open in fullscreen" at bounding box center [1073, 326] width 16 height 16
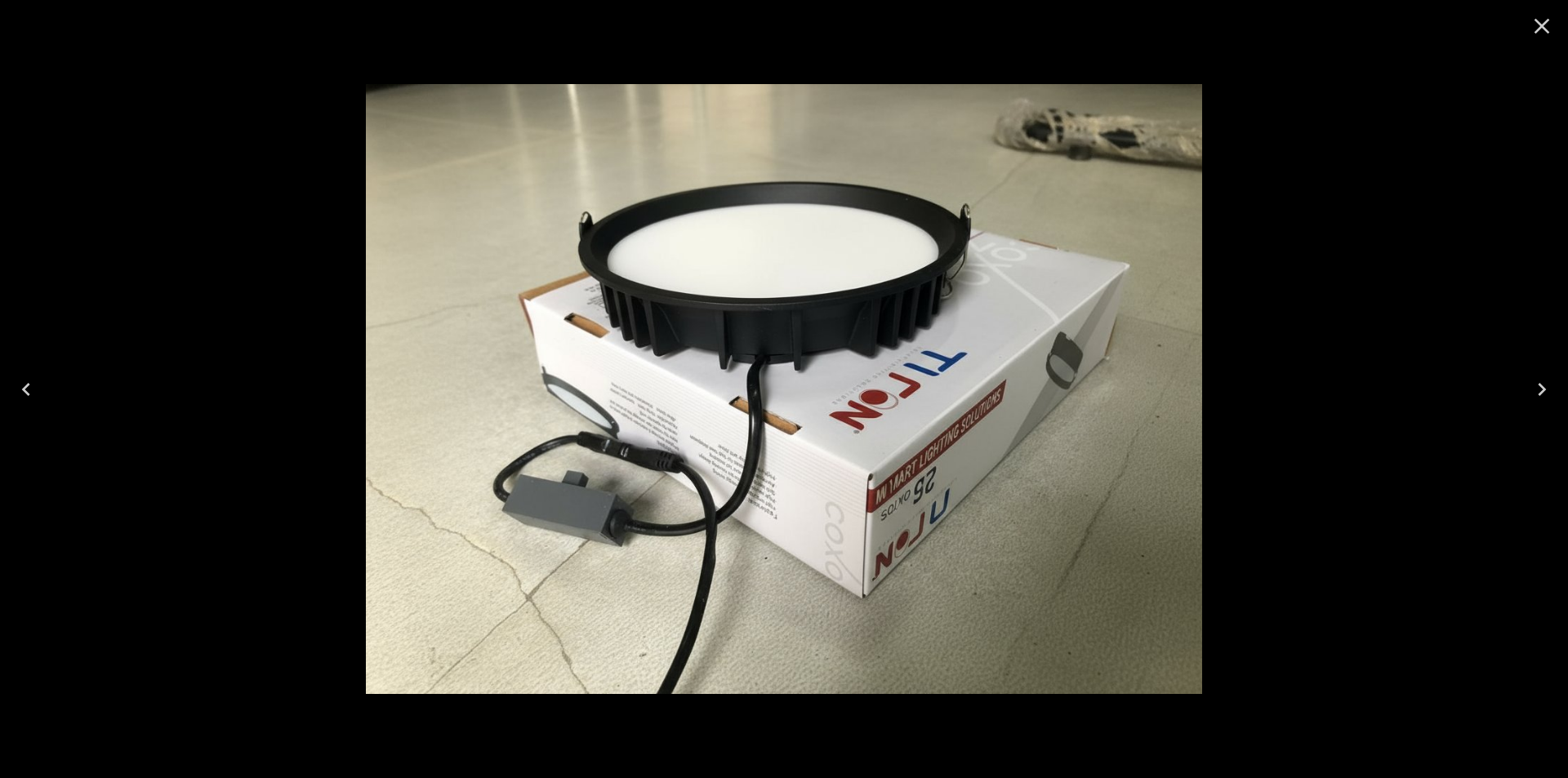
click at [1552, 26] on icon "Close" at bounding box center [1541, 26] width 26 height 26
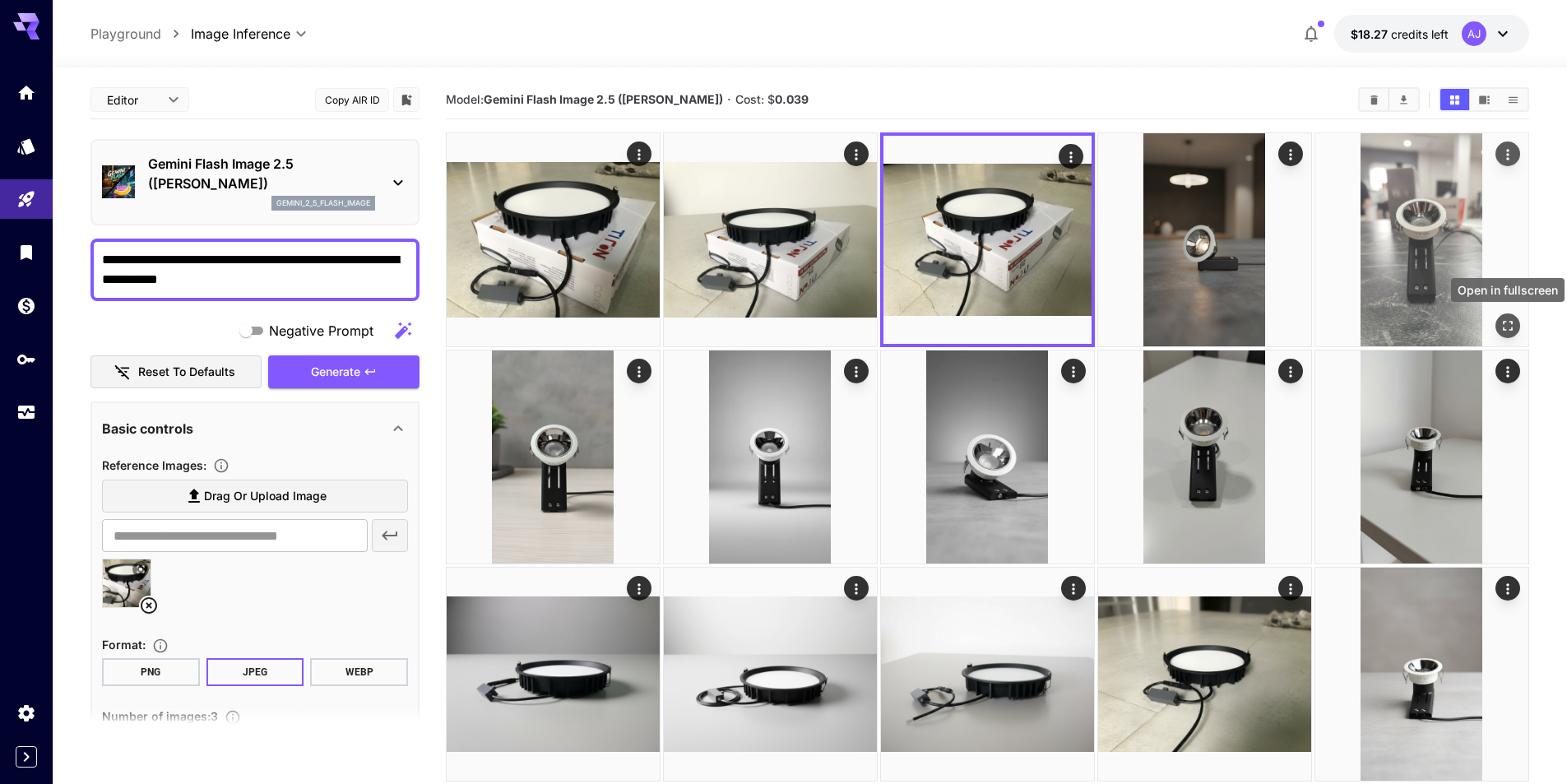
click at [1508, 322] on icon "Open in fullscreen" at bounding box center [1507, 326] width 16 height 16
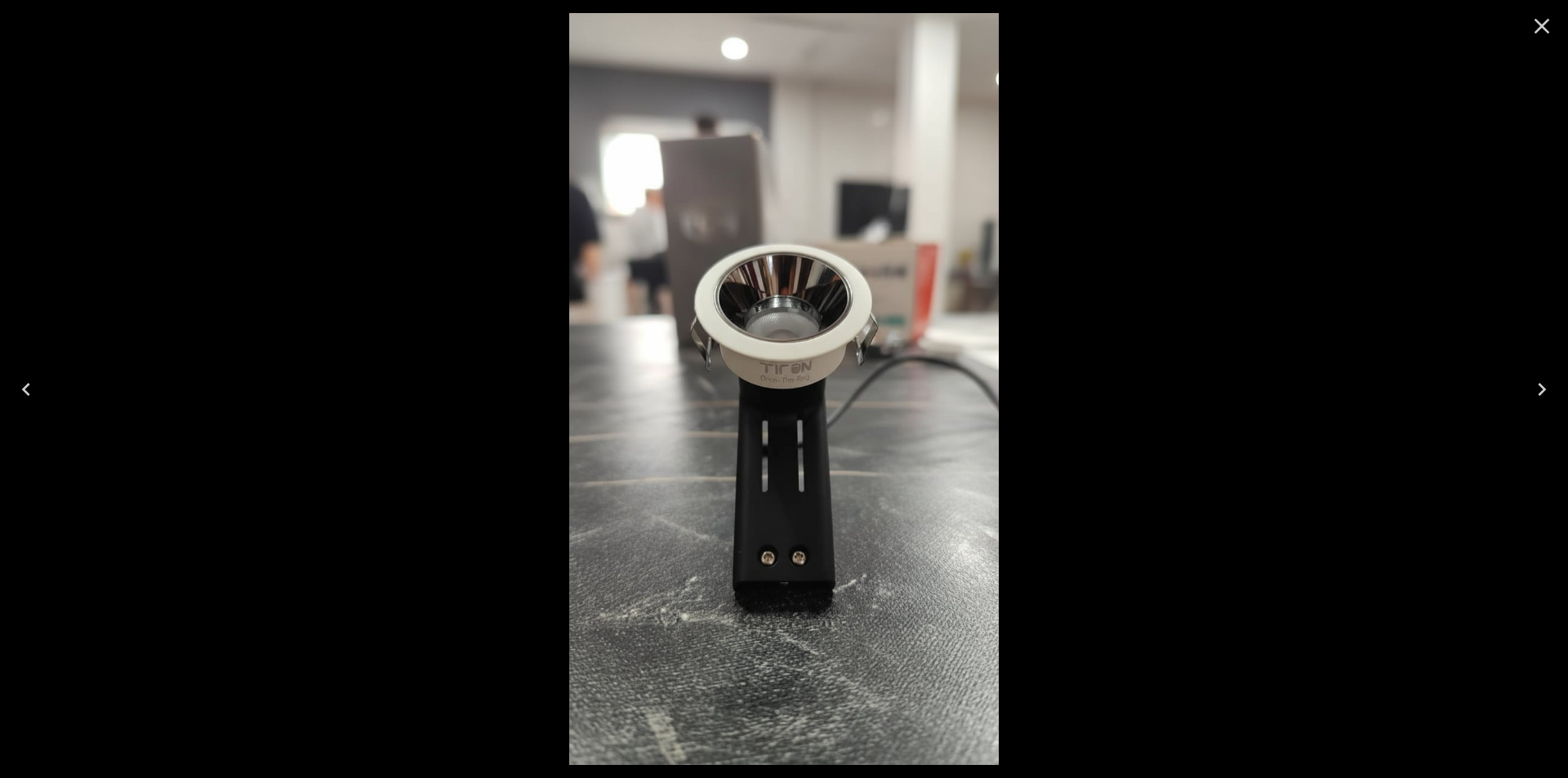
click at [1543, 33] on icon "Close" at bounding box center [1541, 26] width 26 height 26
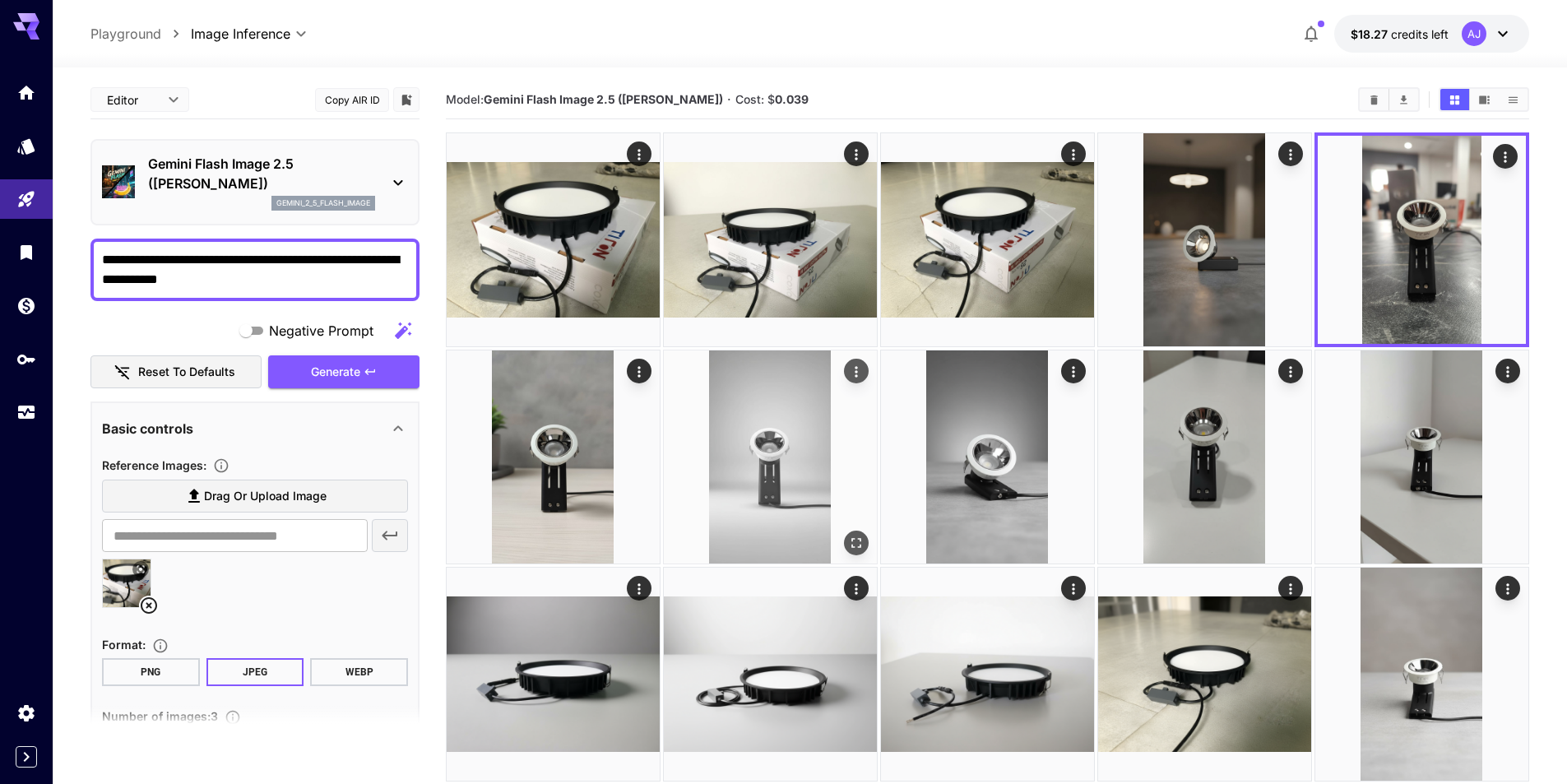
click at [760, 496] on img at bounding box center [771, 457] width 213 height 213
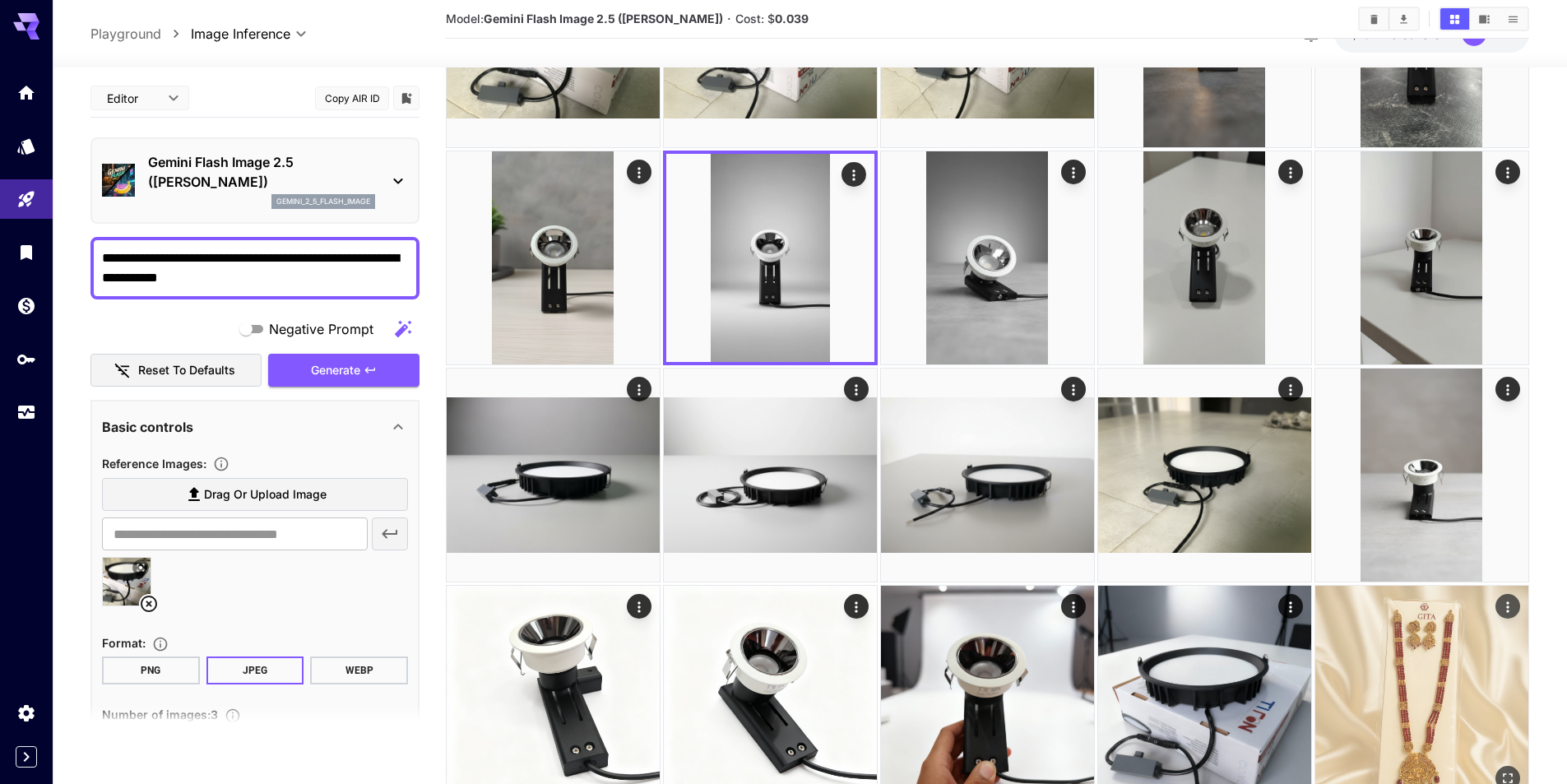
scroll to position [164, 0]
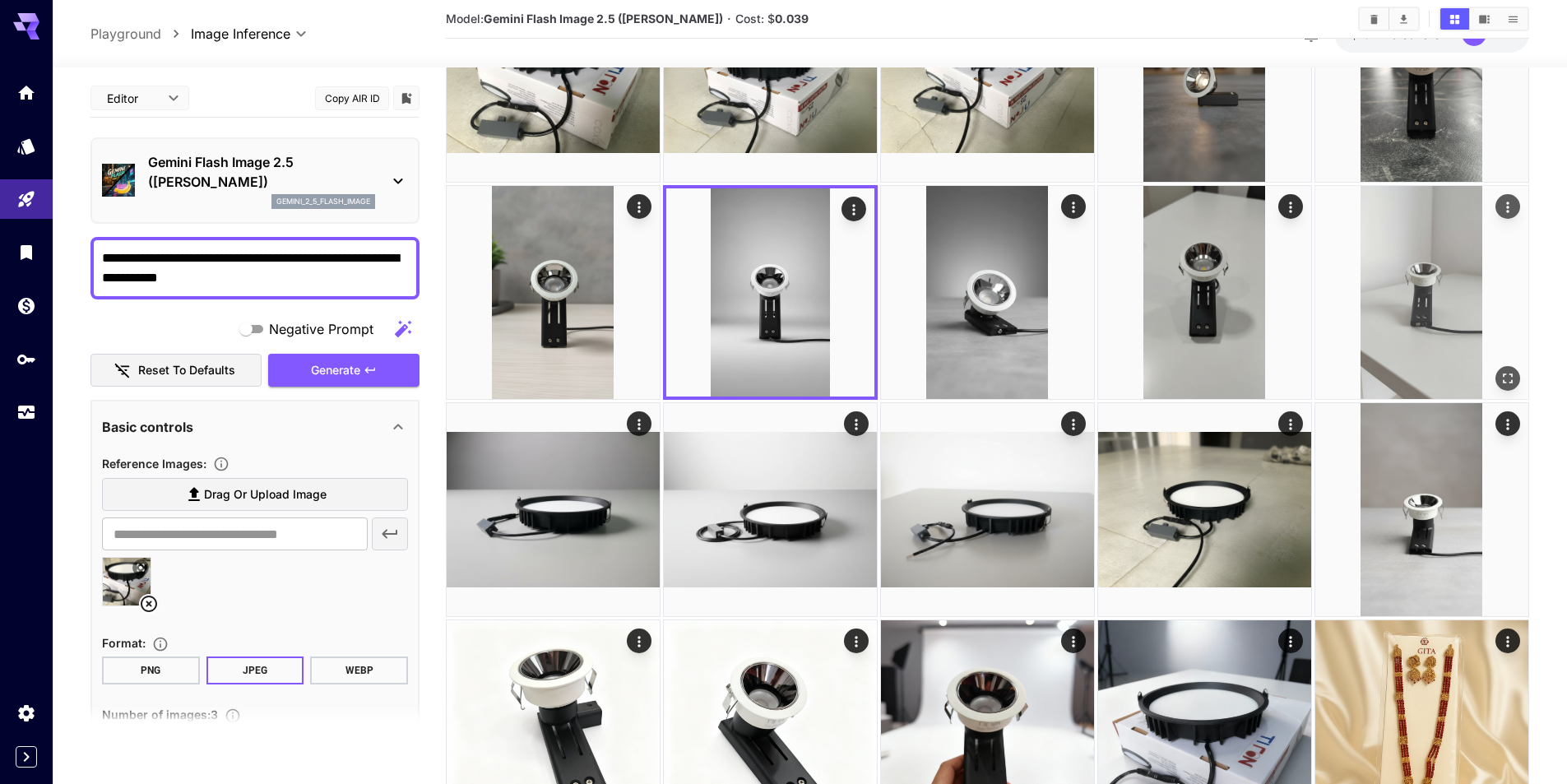
click at [1389, 269] on img at bounding box center [1422, 292] width 213 height 213
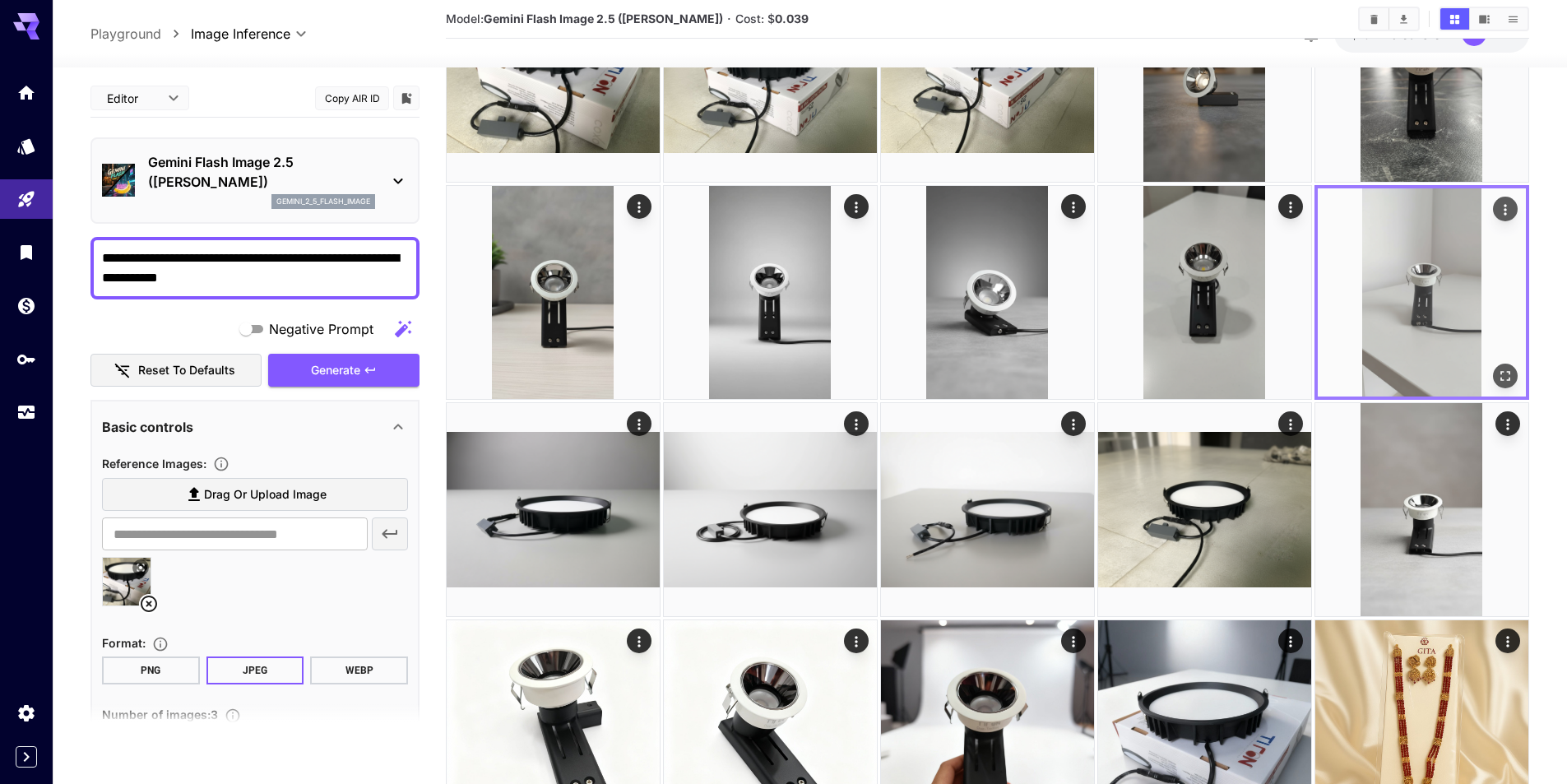
click at [1389, 269] on img at bounding box center [1422, 292] width 208 height 208
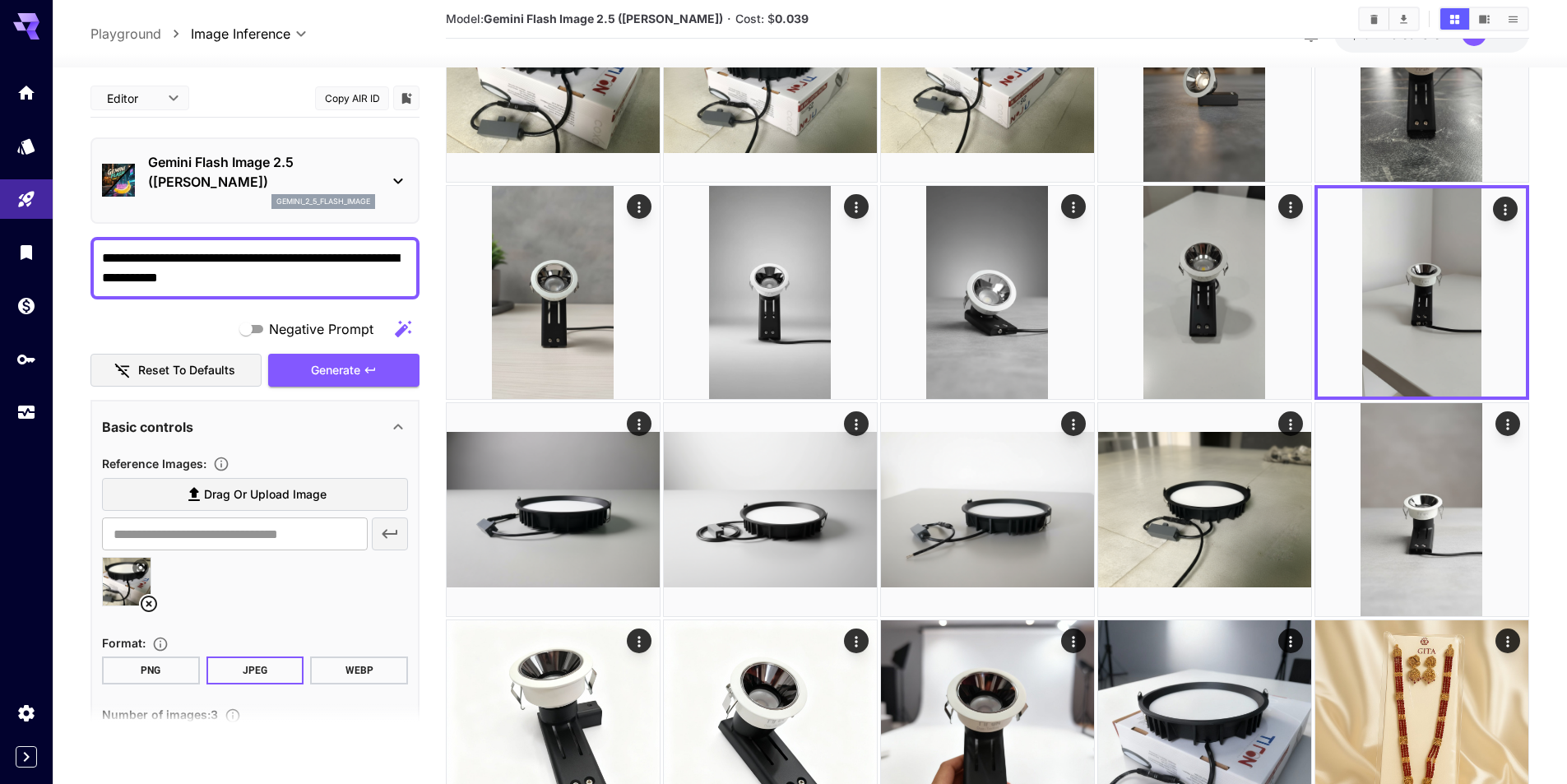
scroll to position [329, 0]
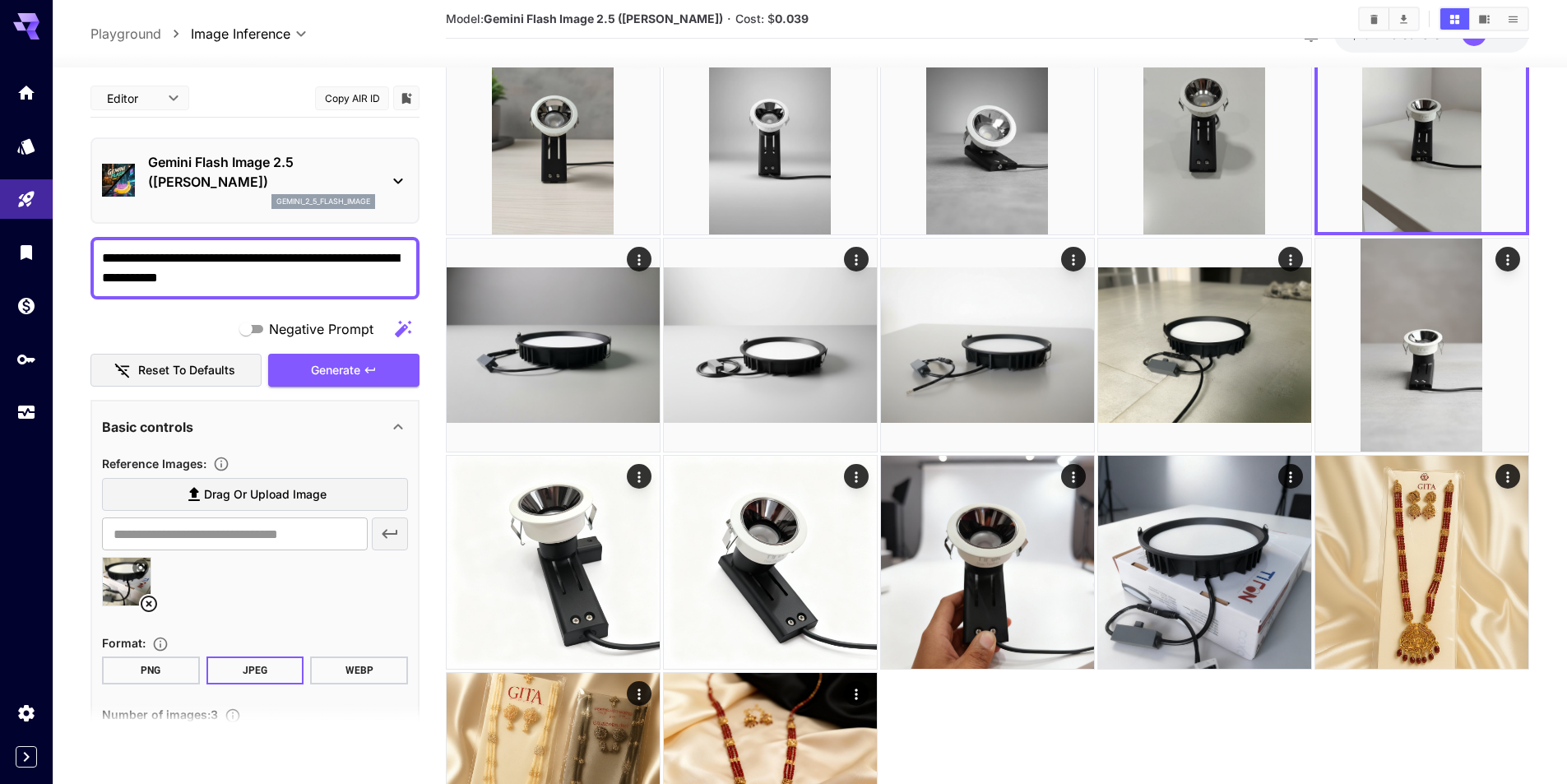
click at [1134, 734] on div at bounding box center [987, 345] width 1083 height 1083
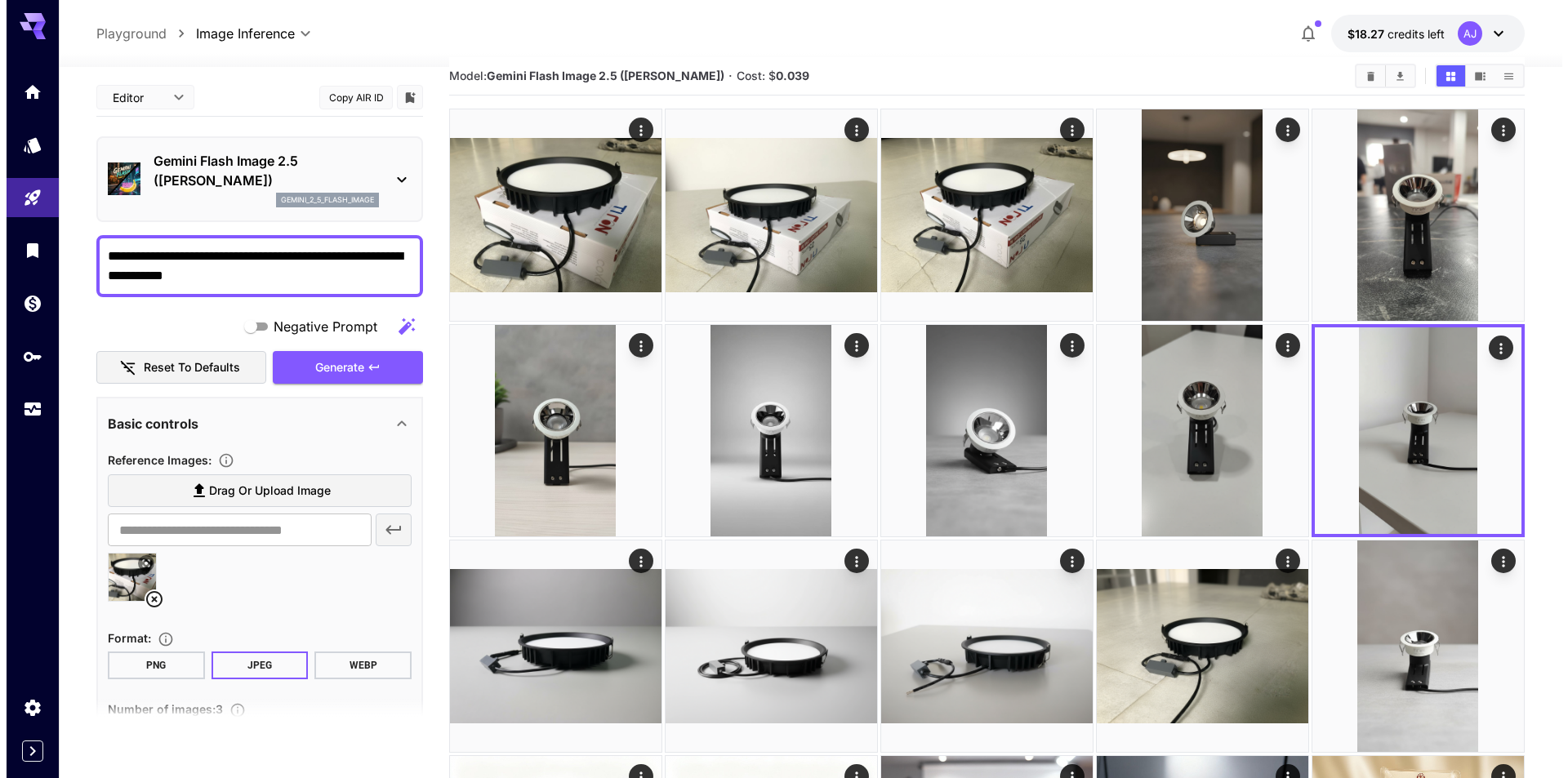
scroll to position [0, 0]
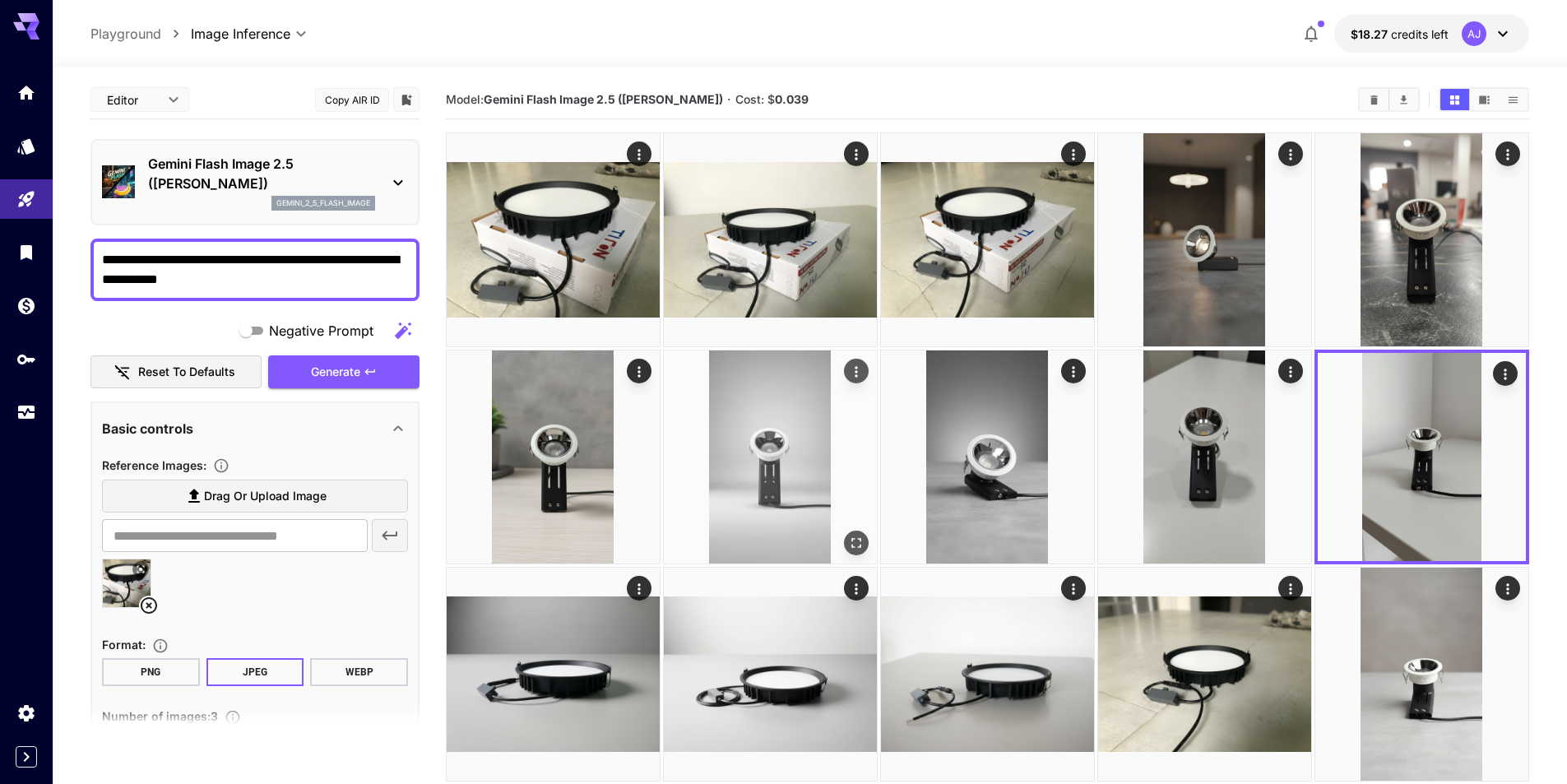
click at [787, 493] on img at bounding box center [771, 457] width 213 height 213
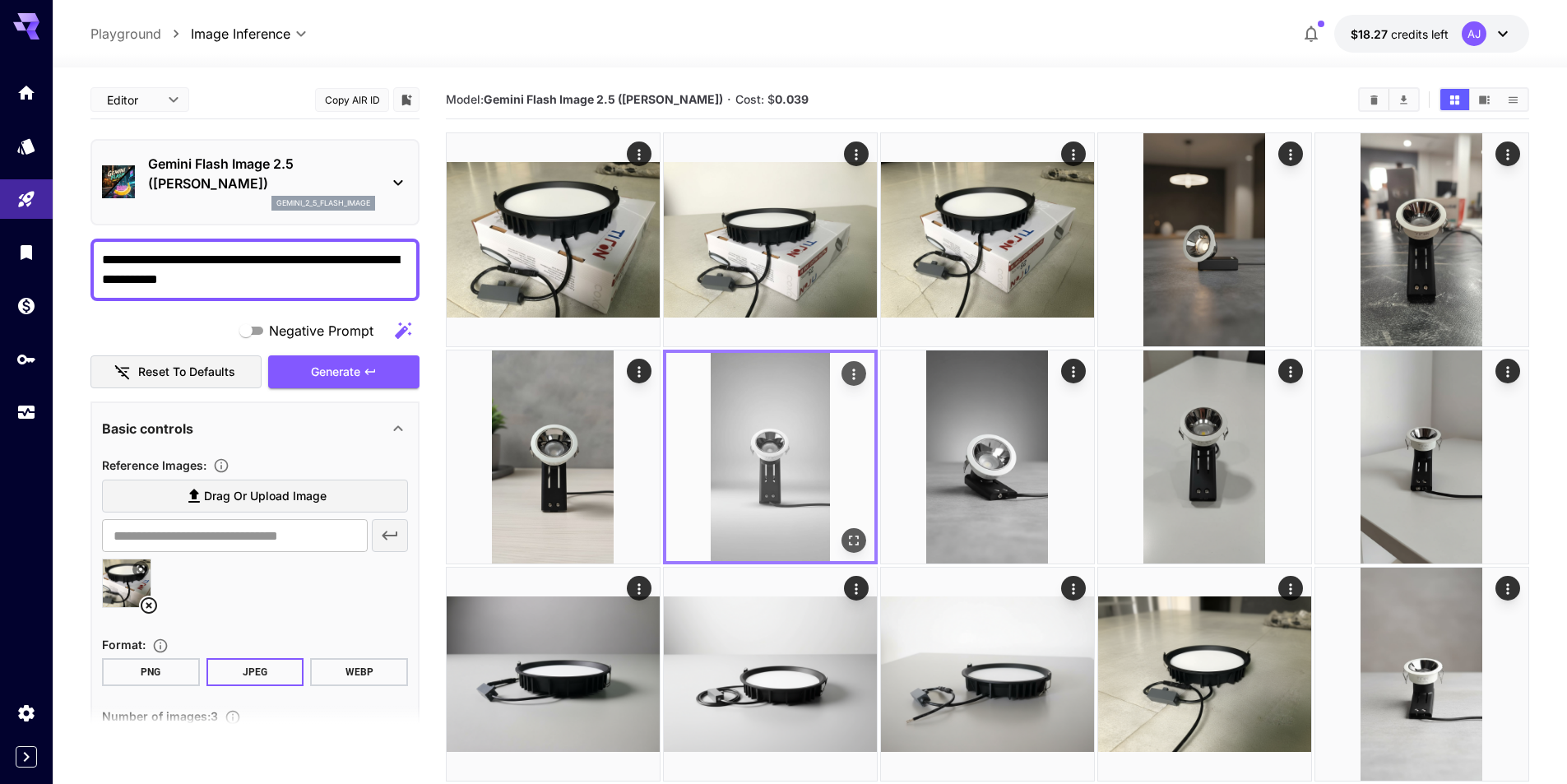
click at [856, 536] on icon "Open in fullscreen" at bounding box center [853, 540] width 10 height 9
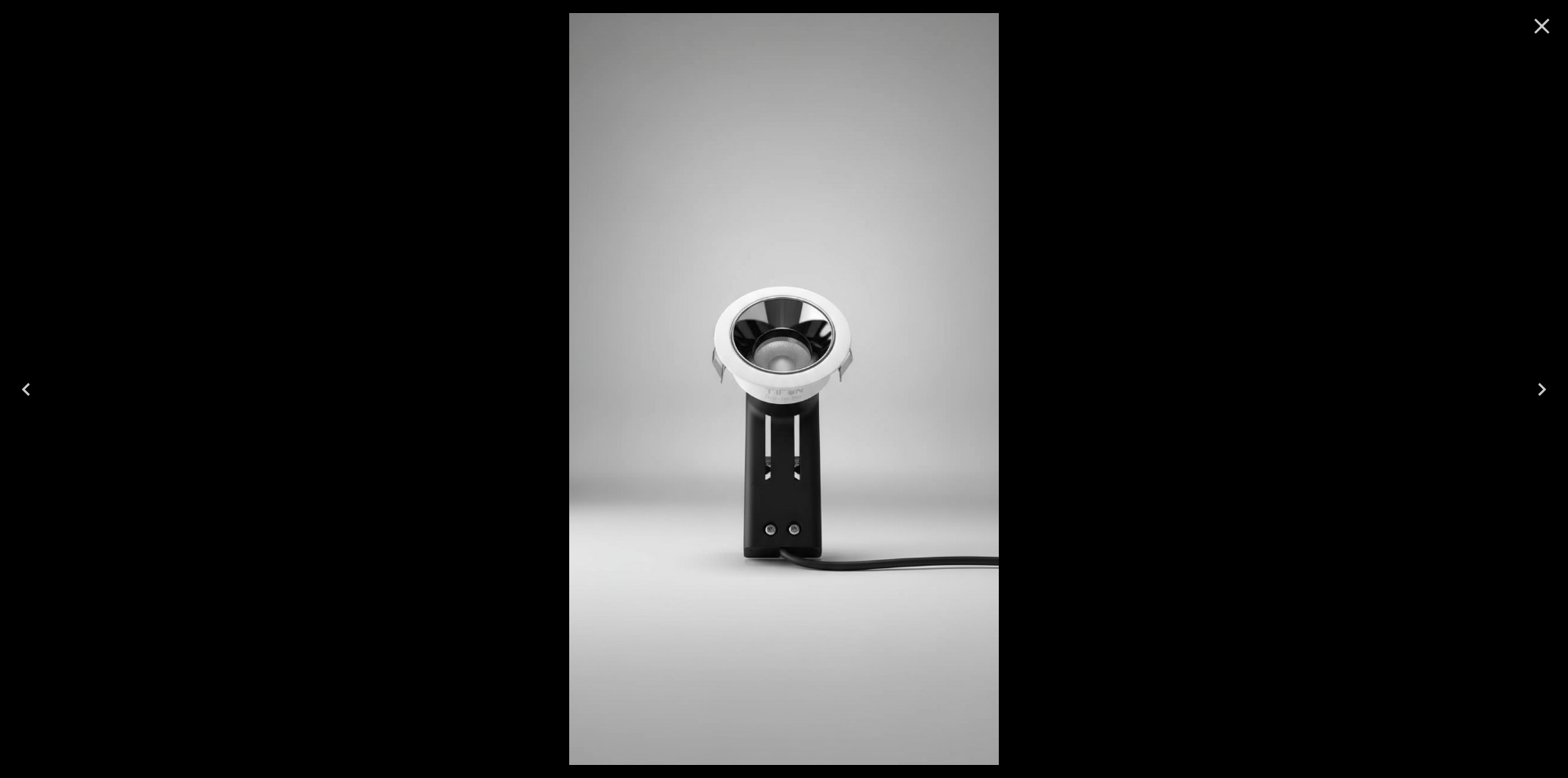
drag, startPoint x: 1523, startPoint y: 34, endPoint x: 1534, endPoint y: 28, distance: 12.5
click at [1526, 33] on button "Close" at bounding box center [1541, 27] width 39 height 39
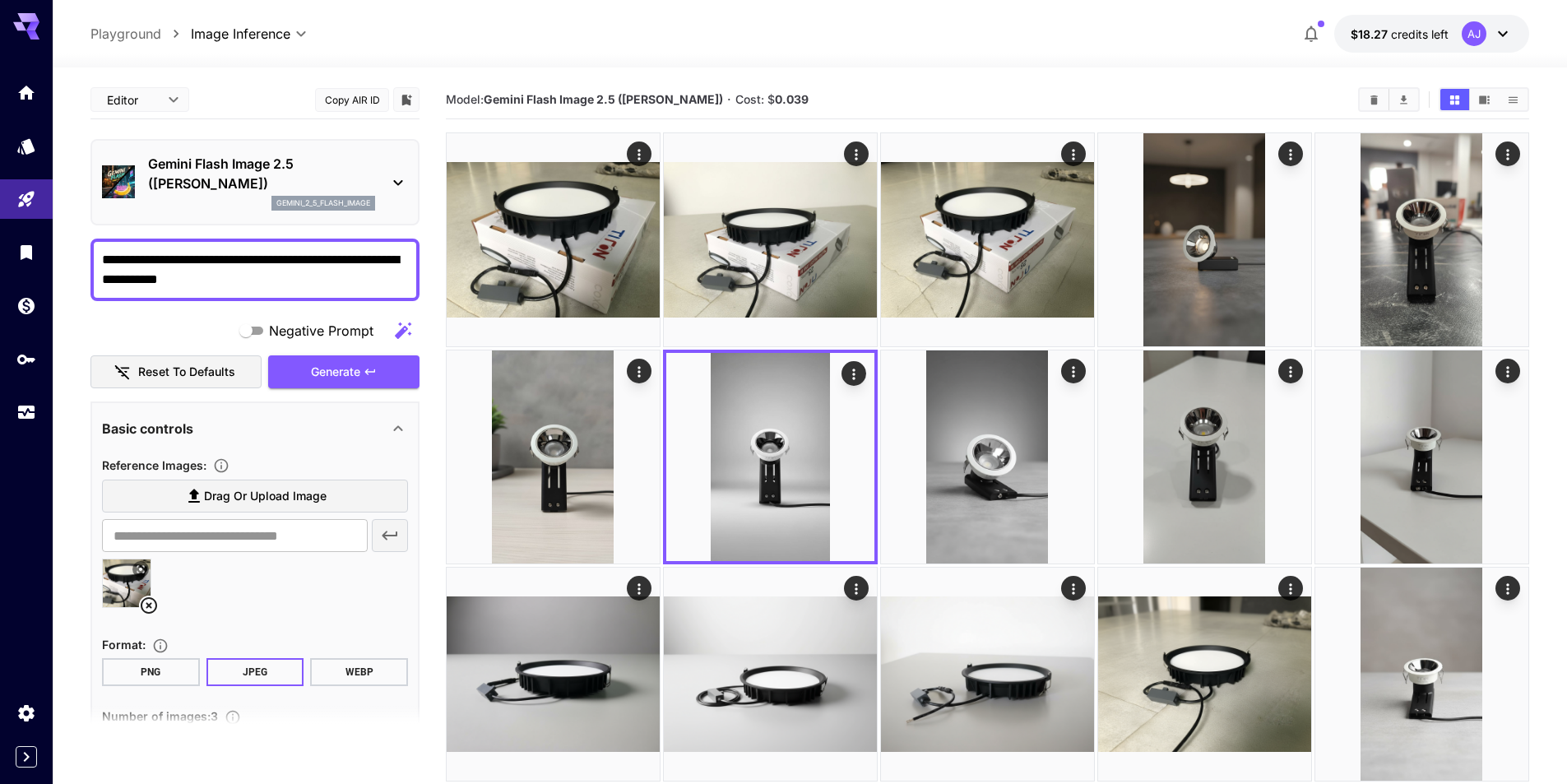
click at [1545, 28] on div "**********" at bounding box center [809, 34] width 1514 height 67
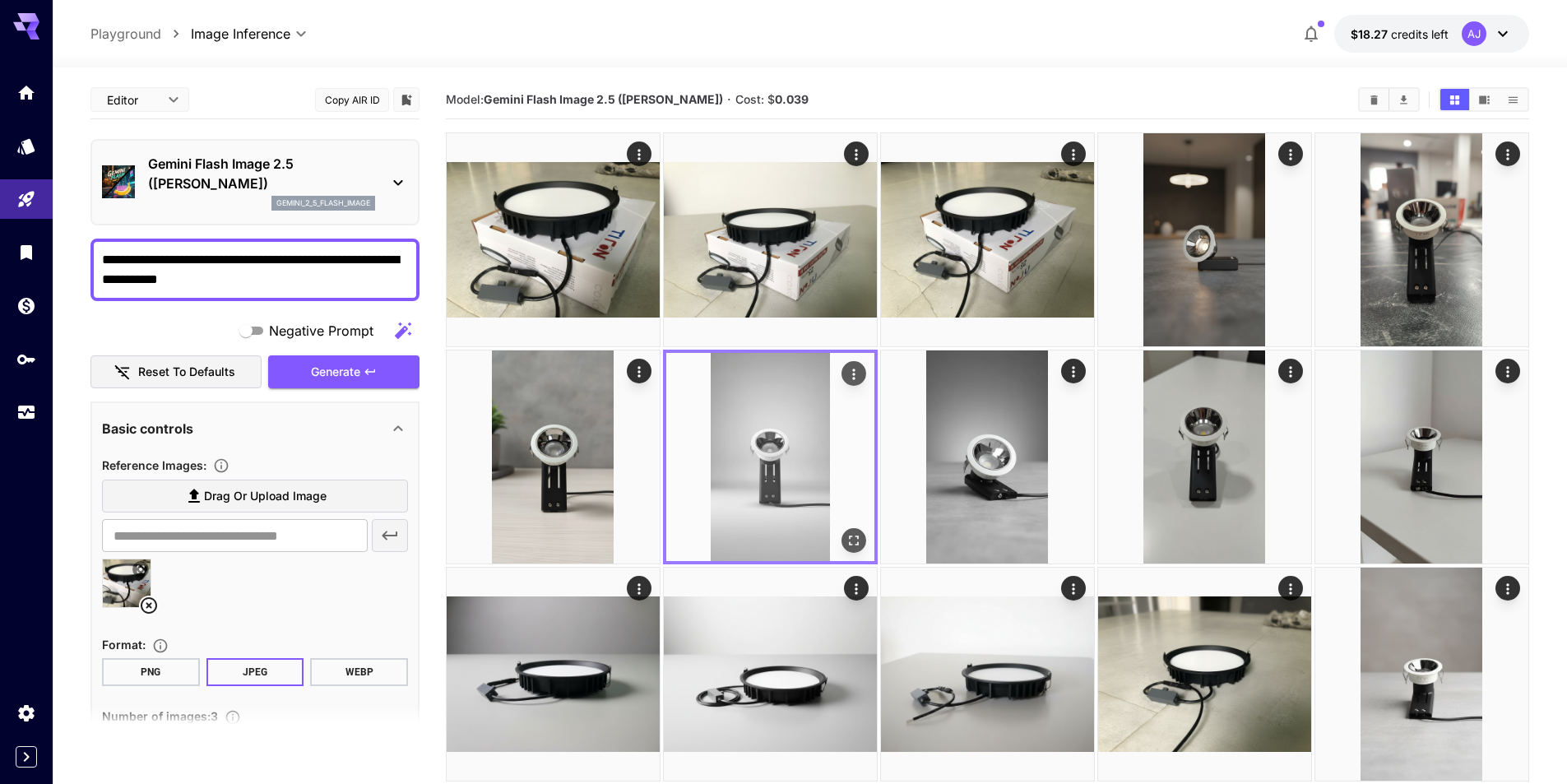
click at [785, 445] on img at bounding box center [770, 457] width 208 height 208
click at [866, 363] on div "Actions" at bounding box center [853, 373] width 25 height 25
click at [860, 370] on icon "Actions" at bounding box center [853, 374] width 16 height 16
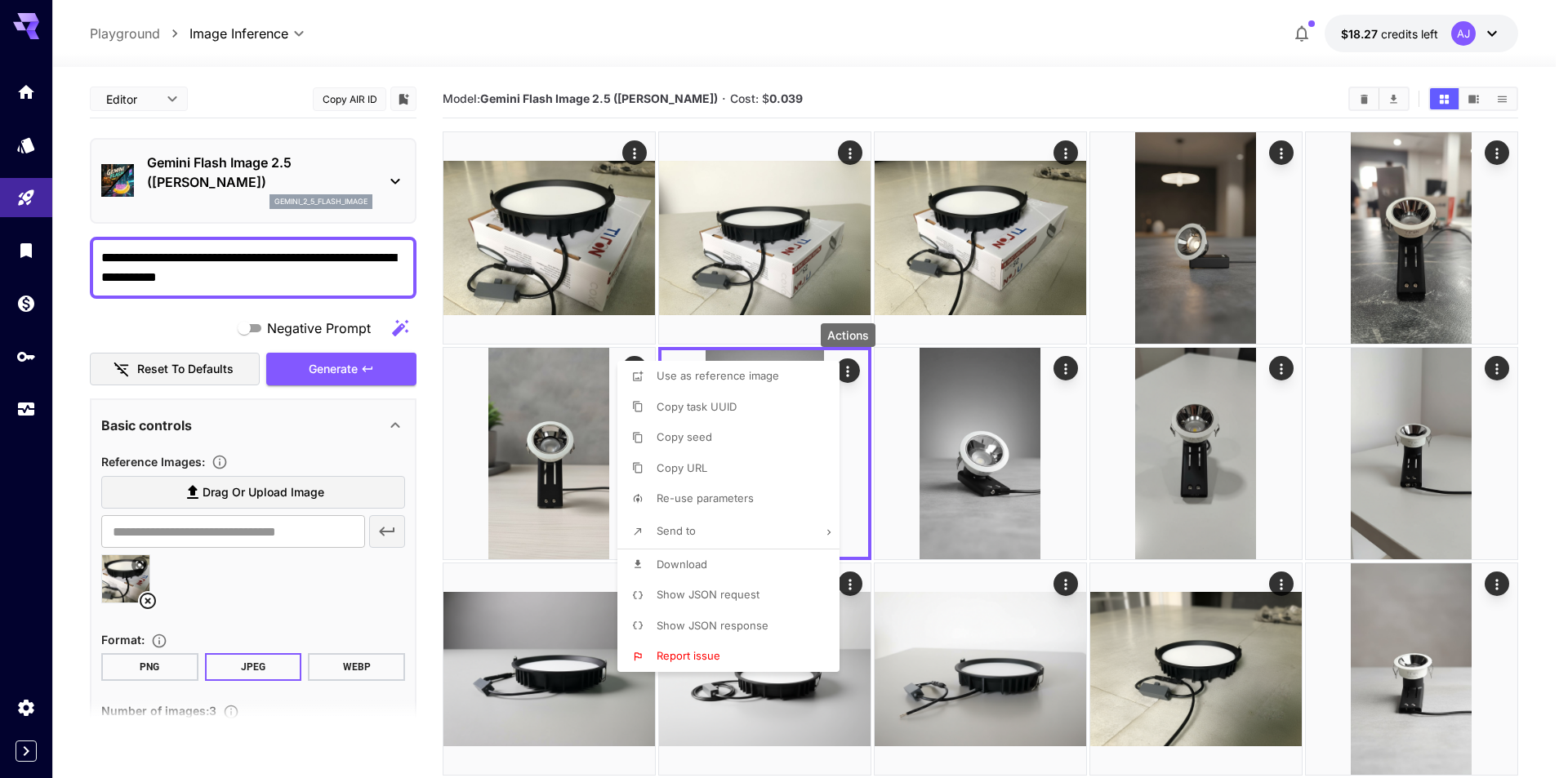
click at [730, 571] on li "Download" at bounding box center [733, 565] width 231 height 31
